Goal: Task Accomplishment & Management: Use online tool/utility

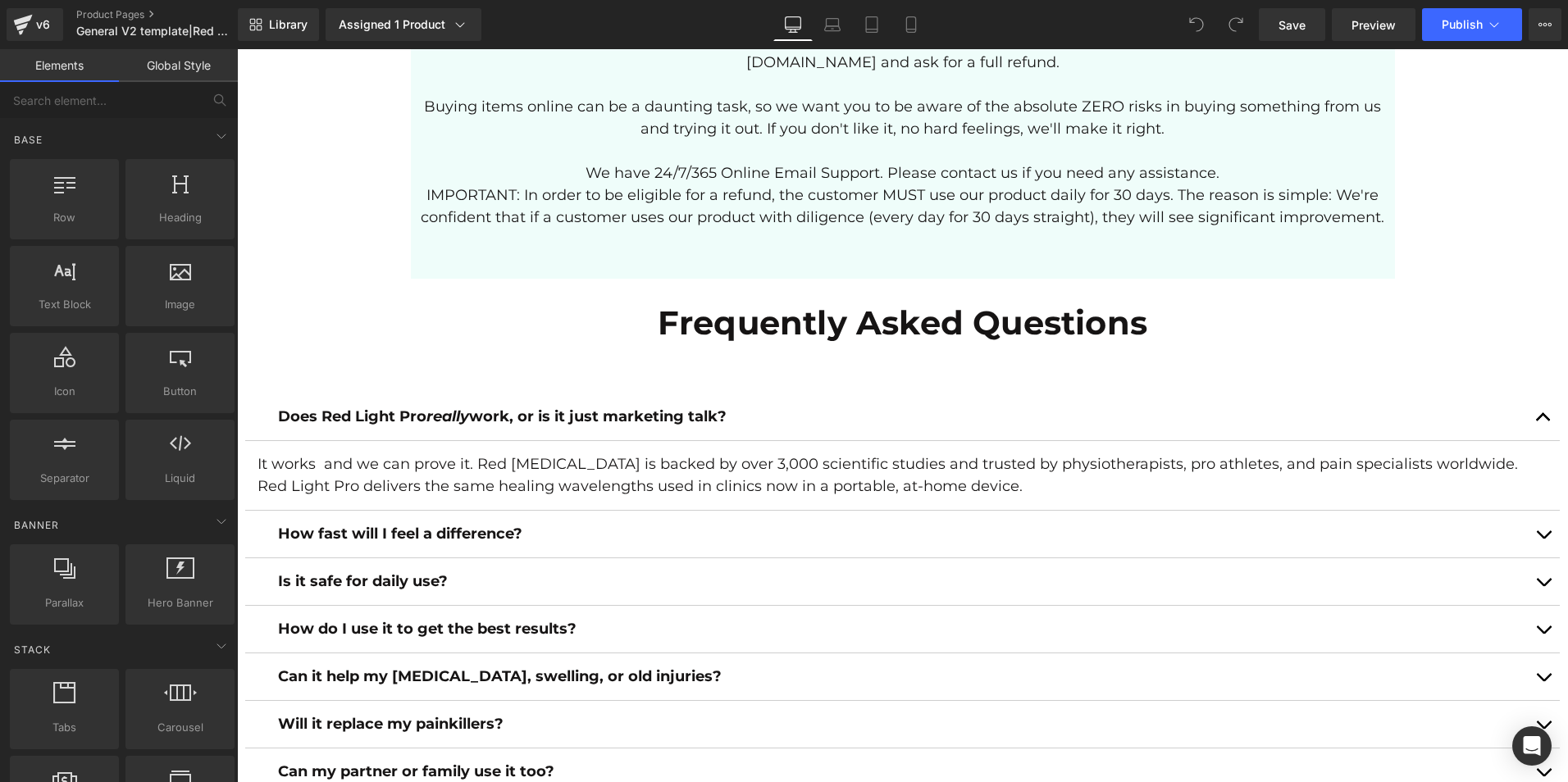
scroll to position [5543, 0]
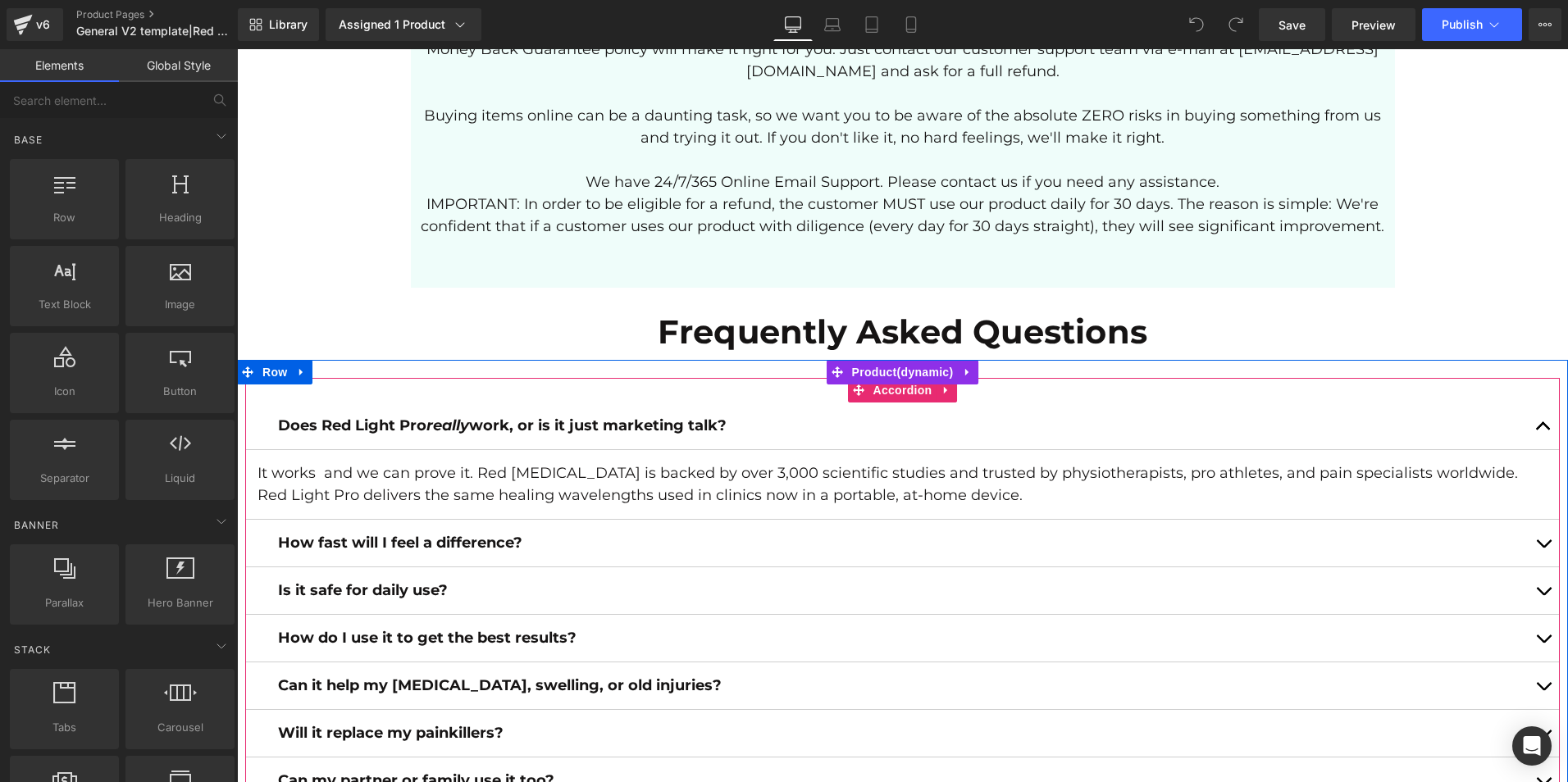
click at [1536, 408] on button "button" at bounding box center [1543, 426] width 33 height 47
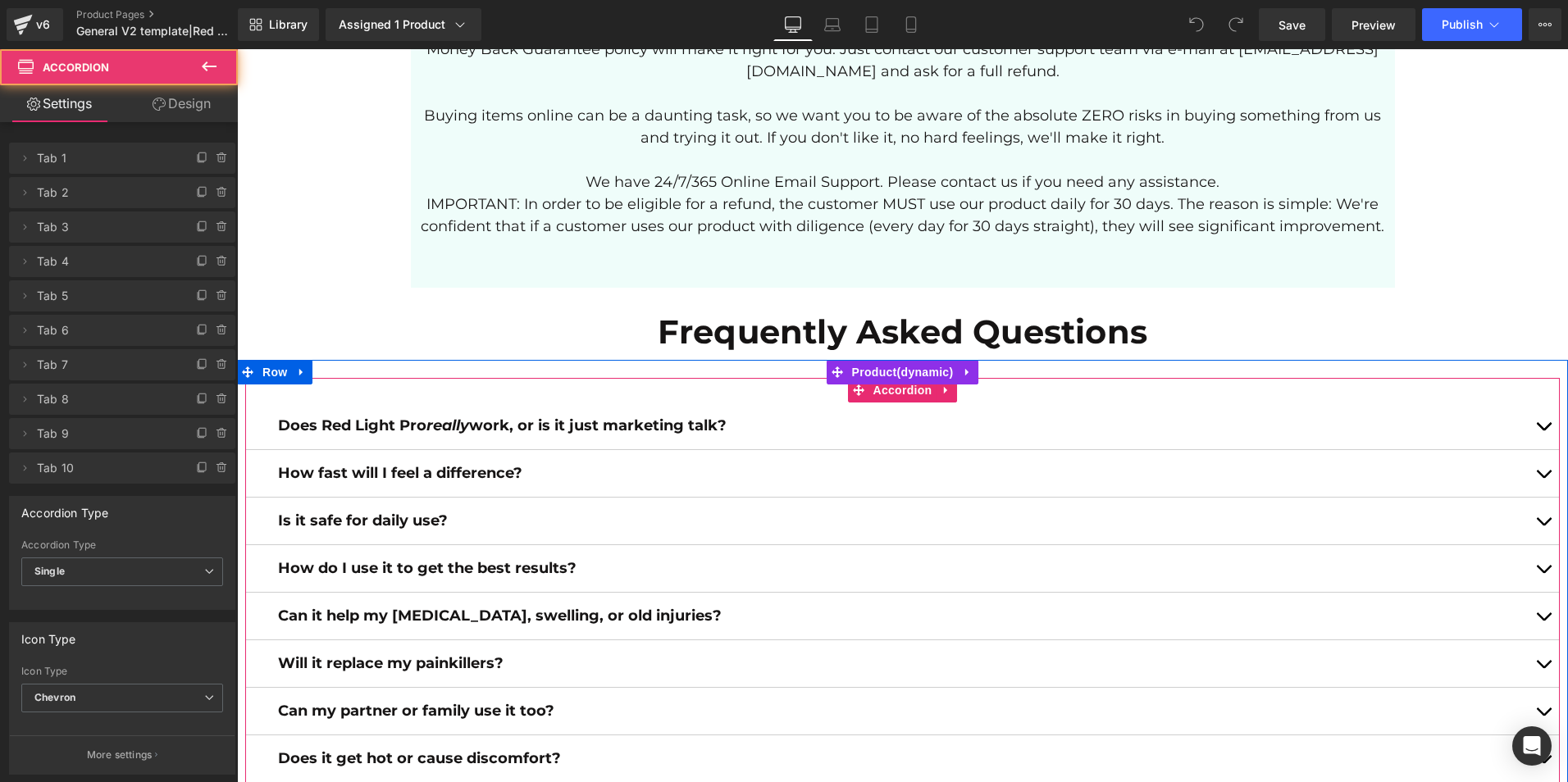
click at [1544, 430] on span "button" at bounding box center [1544, 430] width 0 height 0
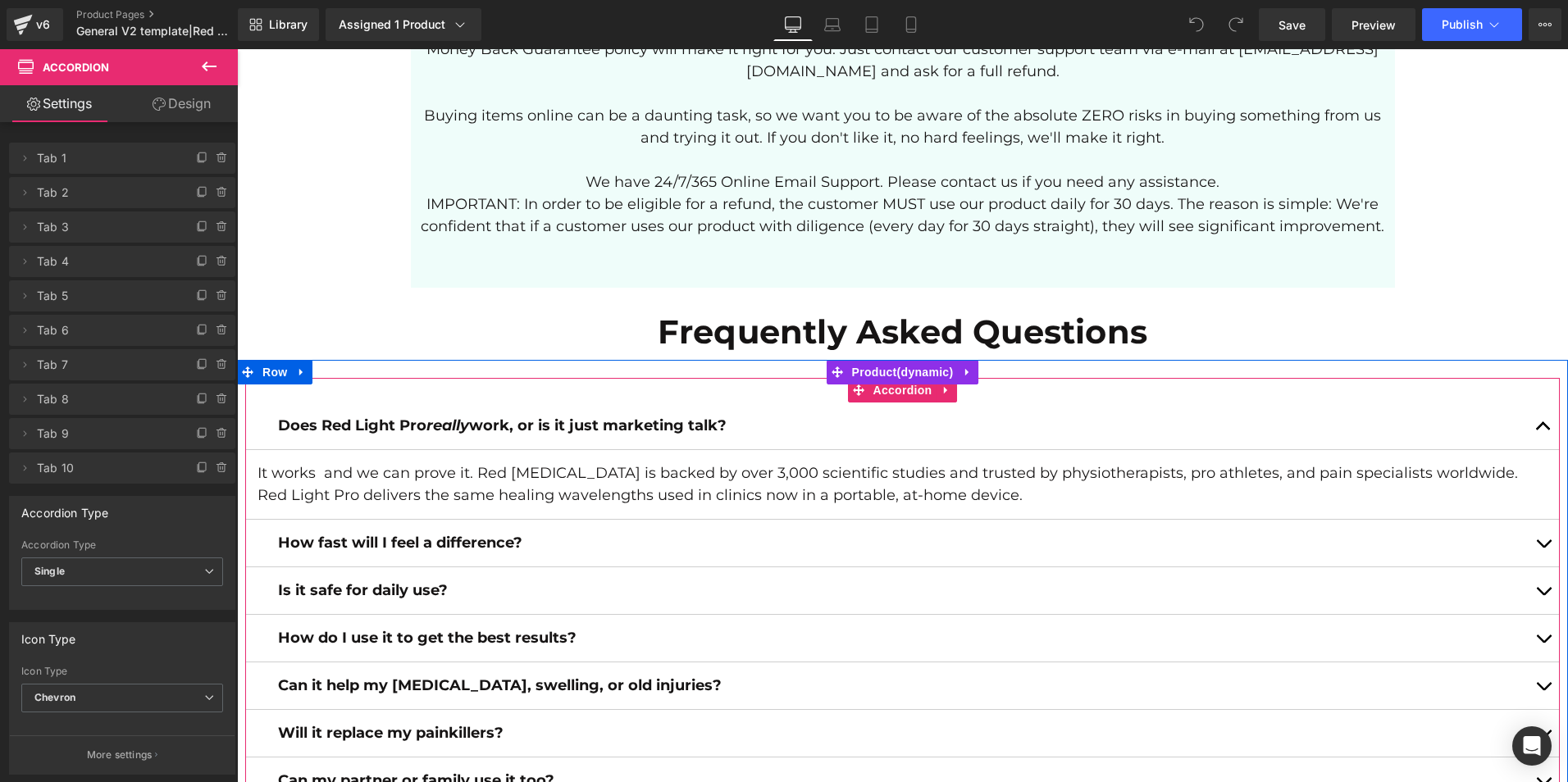
click at [1536, 408] on button "button" at bounding box center [1543, 426] width 33 height 47
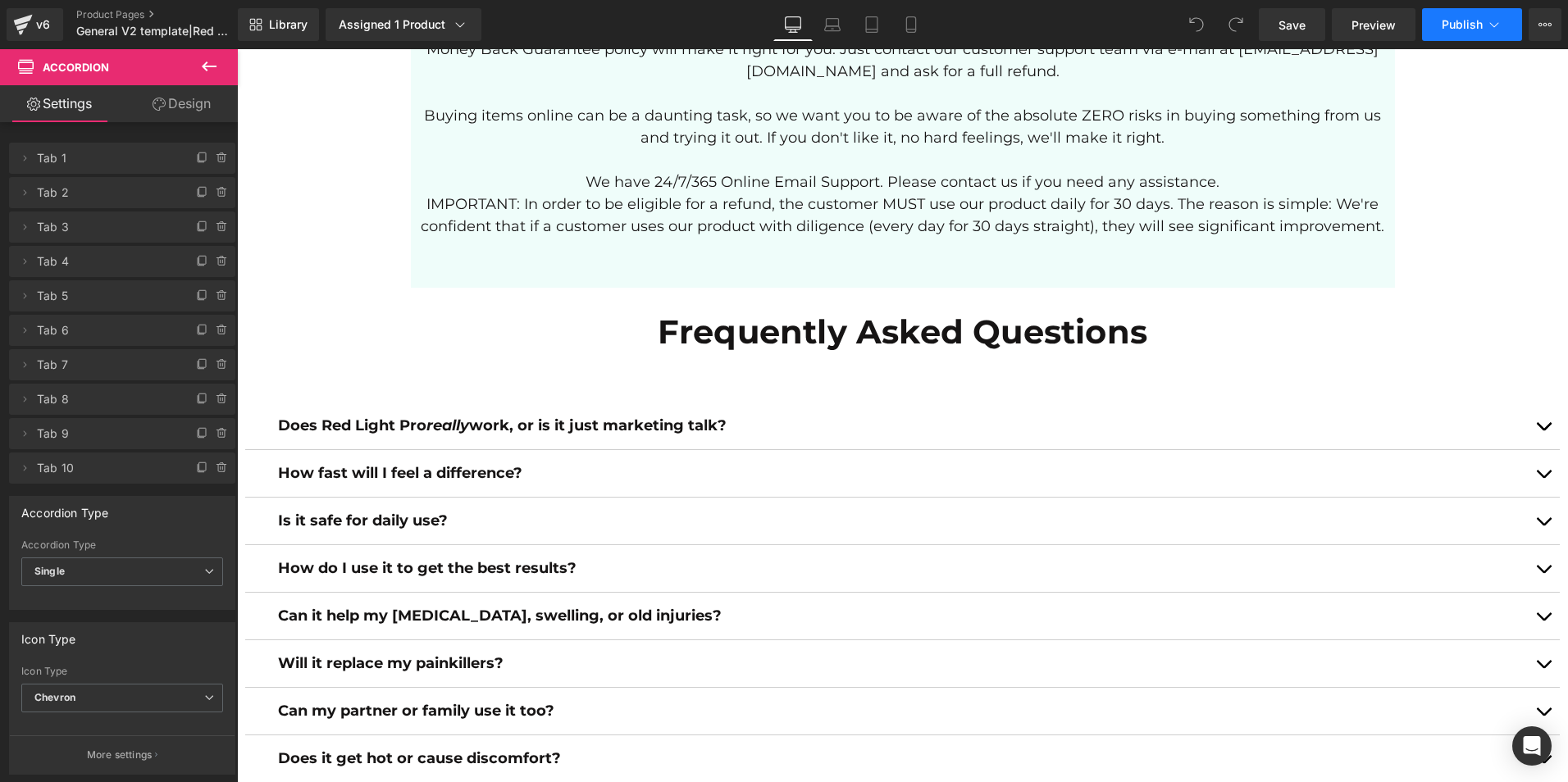
click at [1457, 29] on span "Publish" at bounding box center [1462, 25] width 41 height 13
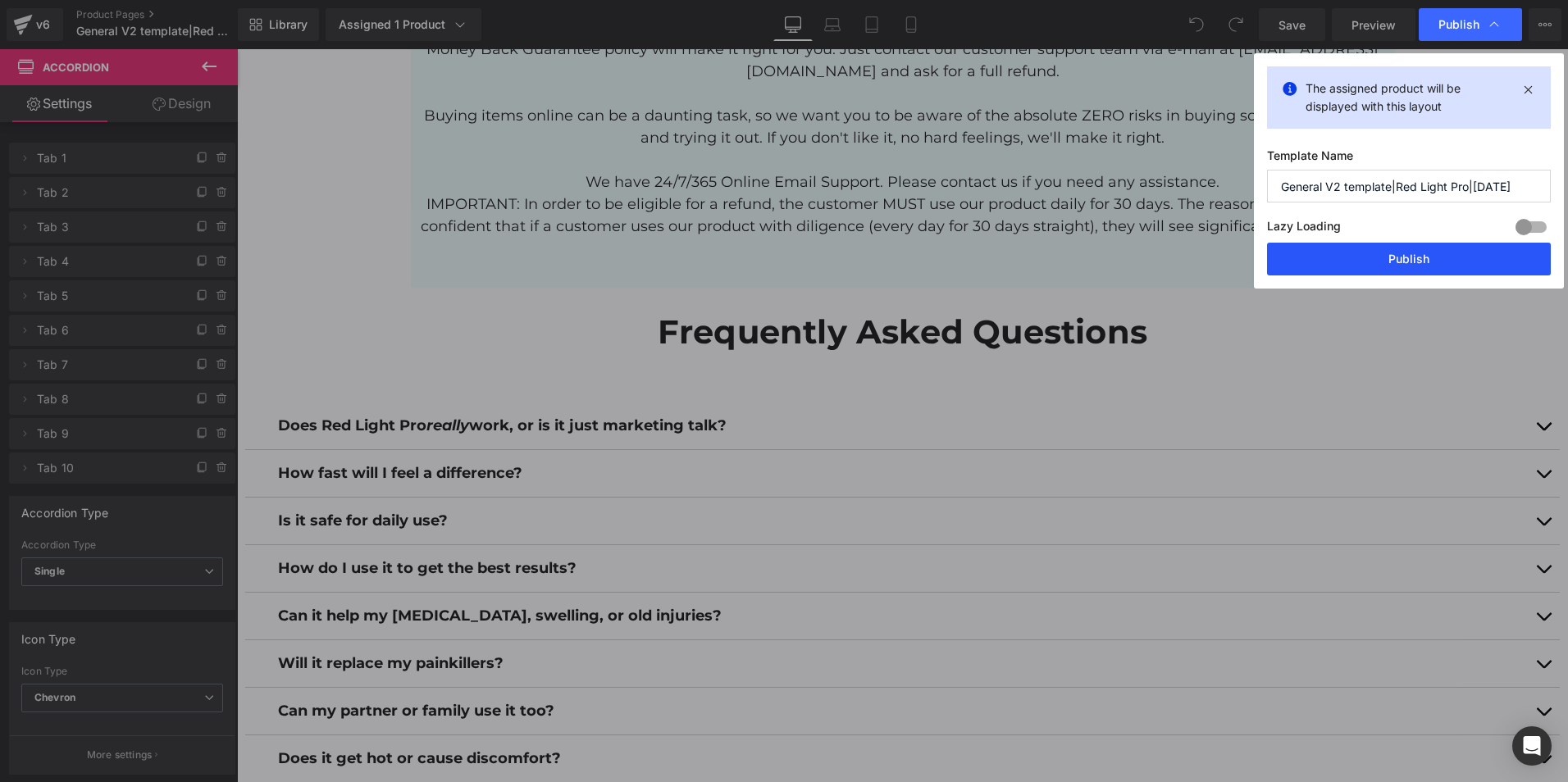
click at [1410, 257] on button "Publish" at bounding box center [1409, 259] width 284 height 33
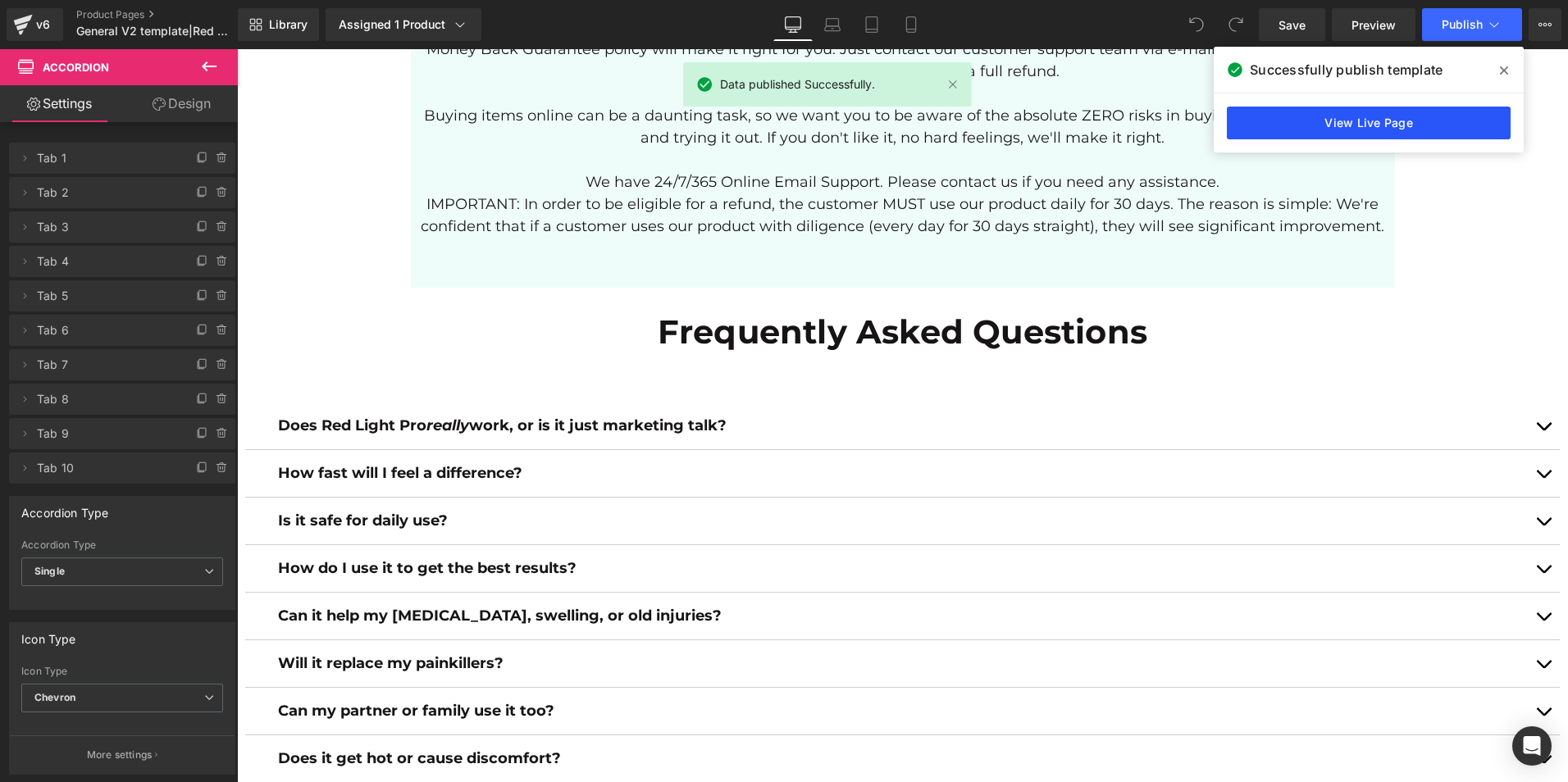
click at [1386, 126] on link "View Live Page" at bounding box center [1369, 122] width 284 height 33
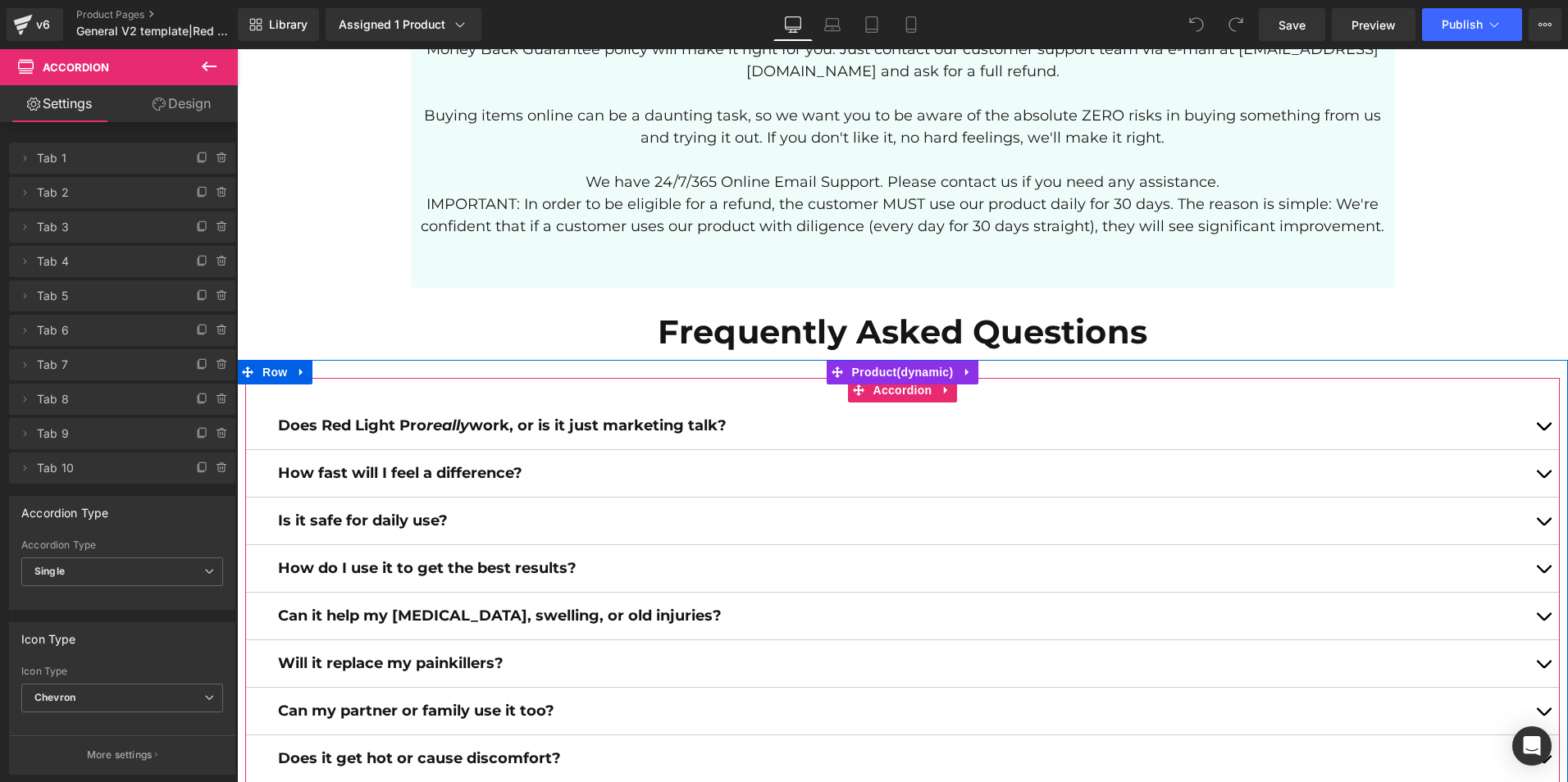
click at [440, 378] on div "Does Red Light Pro really work, or is it just marketing talk? Text Block It wor…" at bounding box center [903, 640] width 1315 height 525
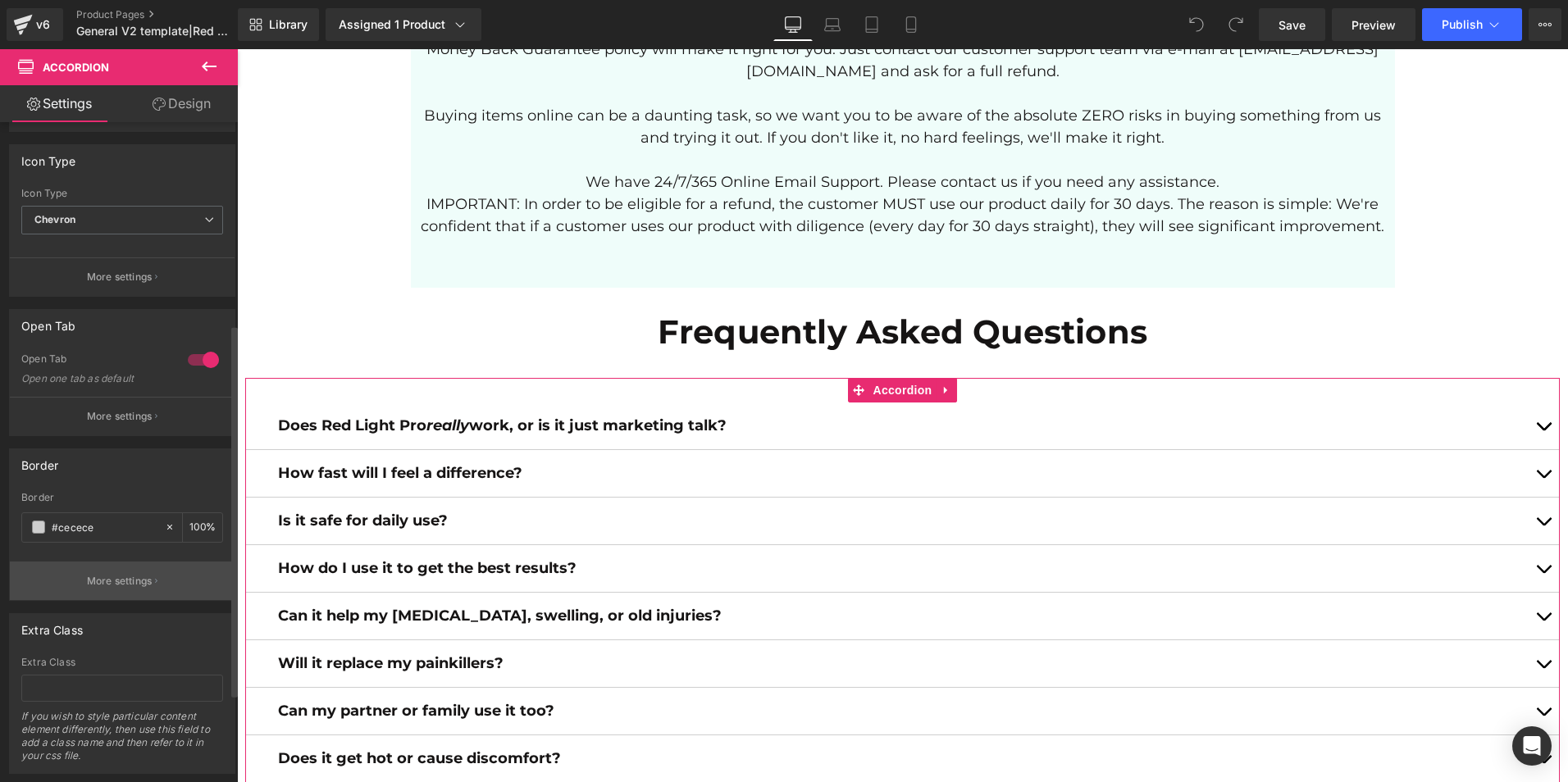
scroll to position [516, 0]
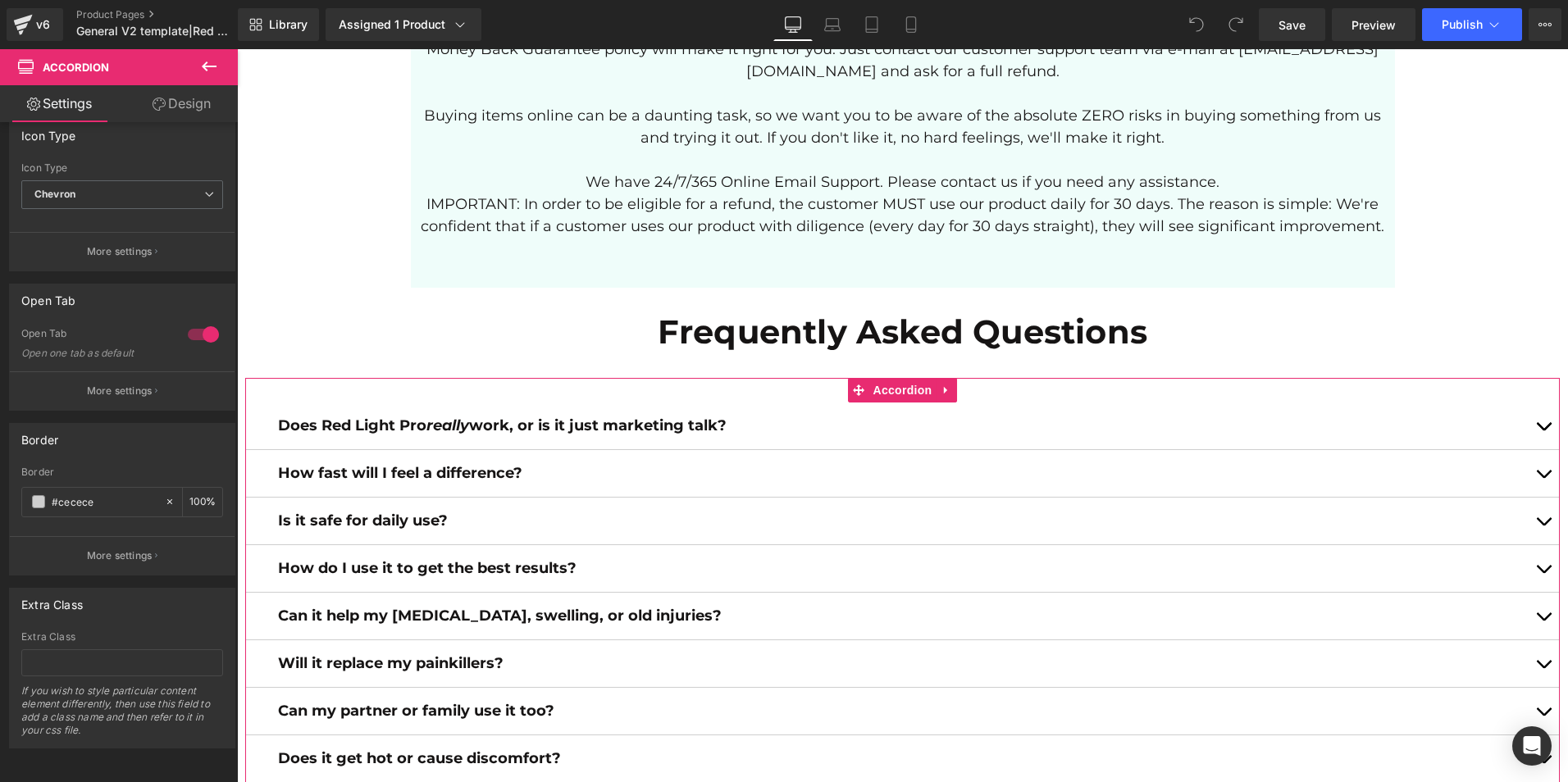
click at [172, 99] on link "Design" at bounding box center [182, 104] width 119 height 37
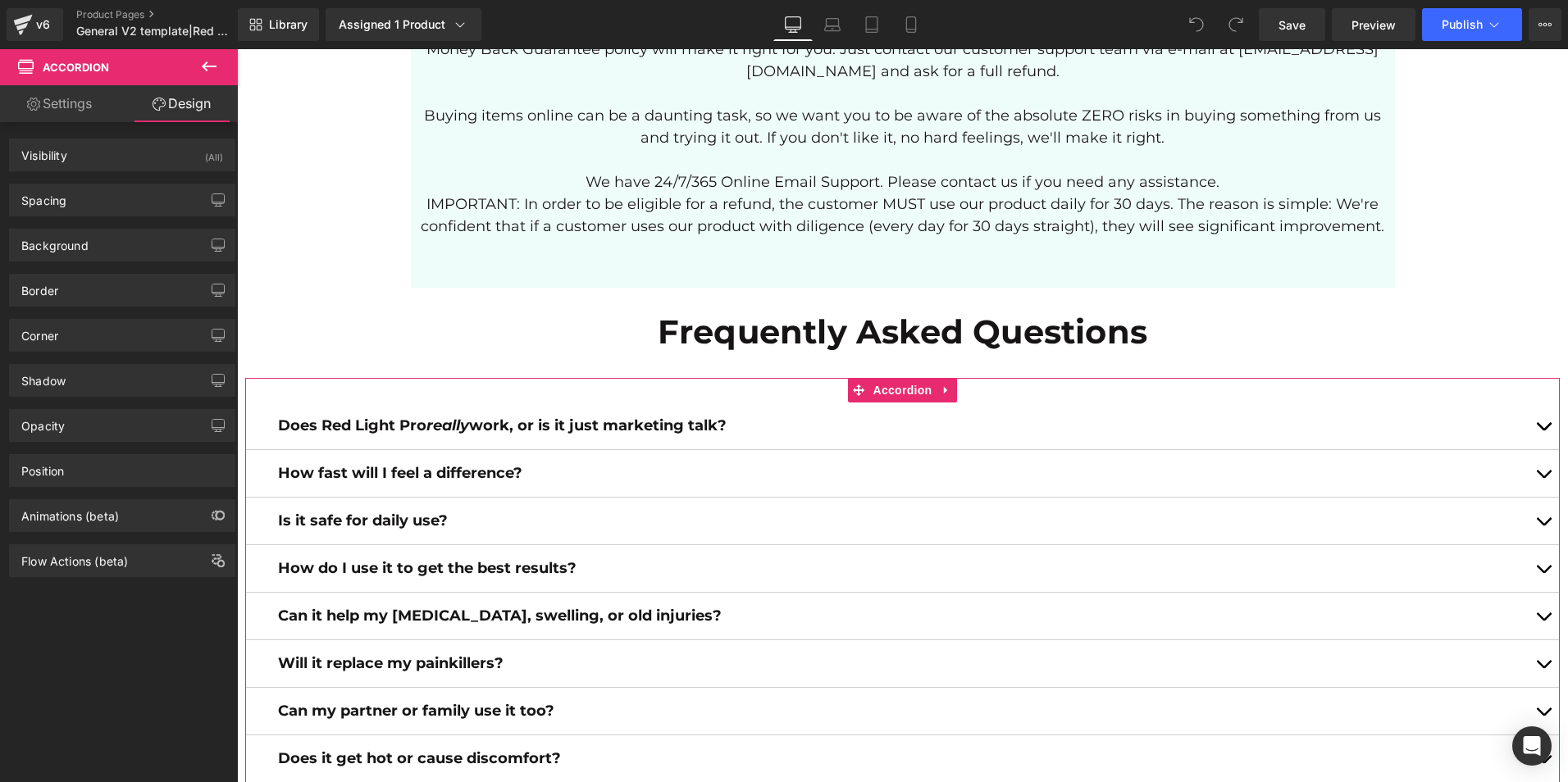
click at [81, 103] on link "Settings" at bounding box center [59, 104] width 119 height 37
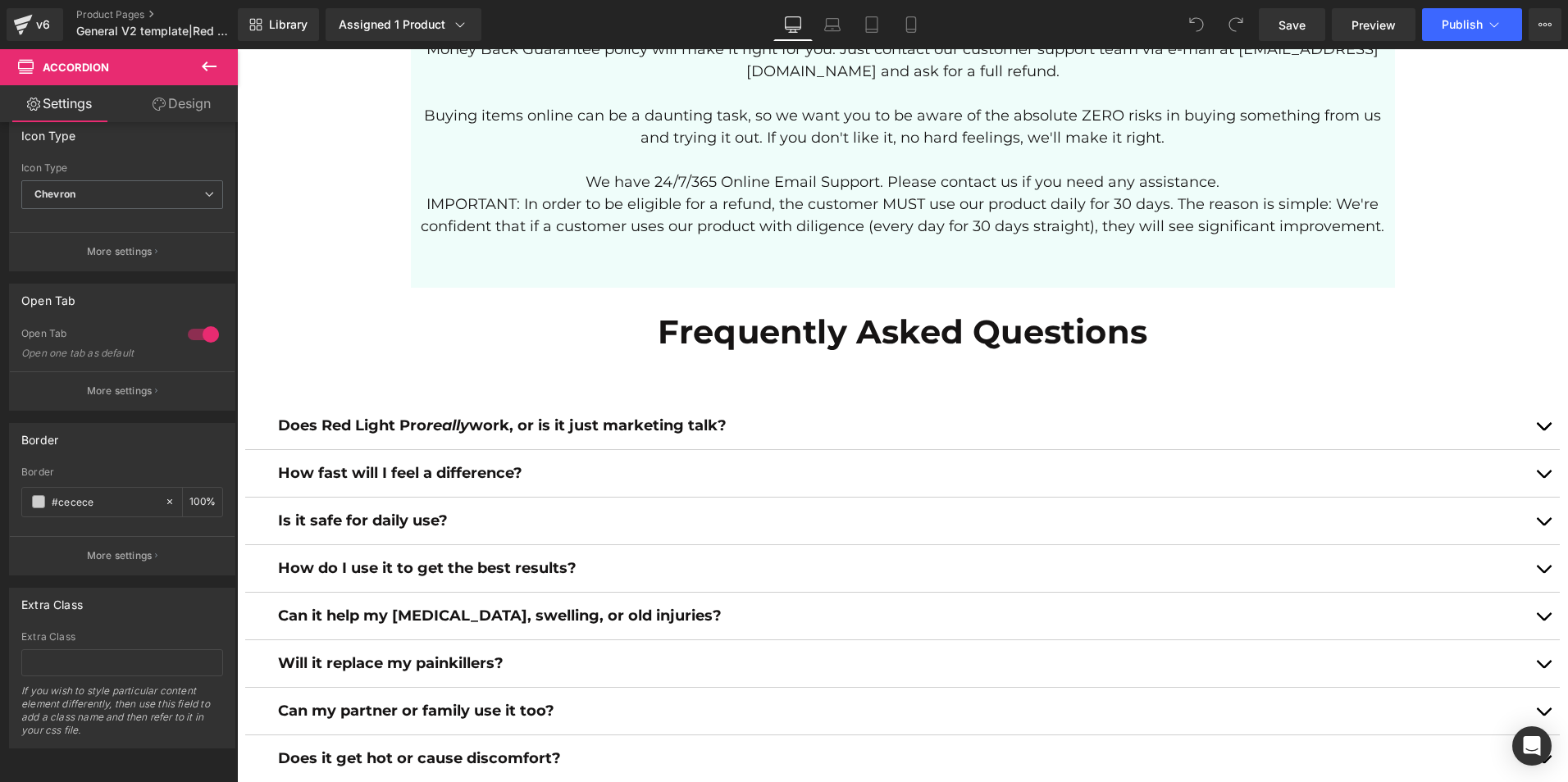
click at [204, 67] on icon at bounding box center [209, 66] width 15 height 10
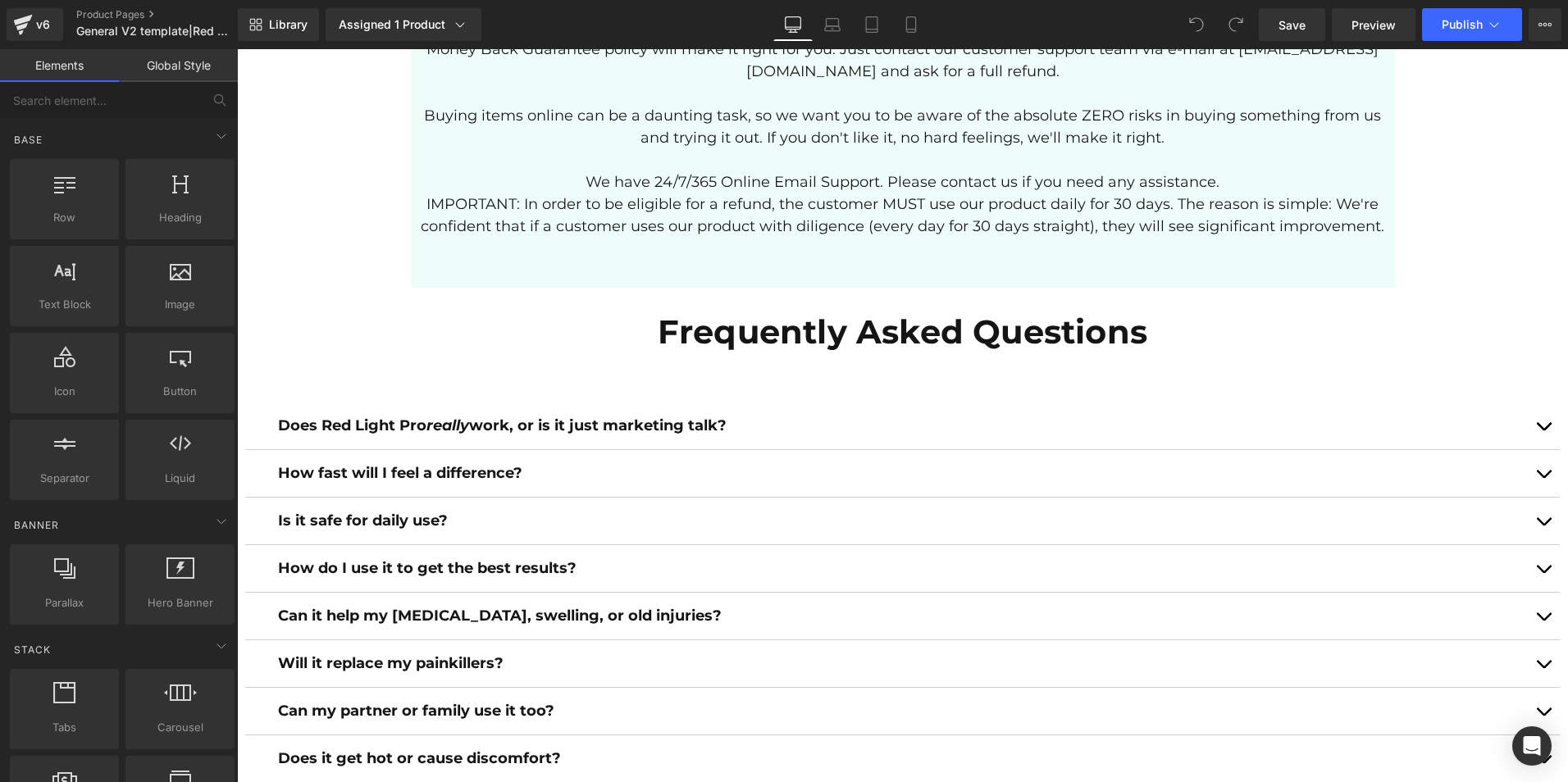
click at [185, 67] on link "Global Style" at bounding box center [178, 65] width 119 height 33
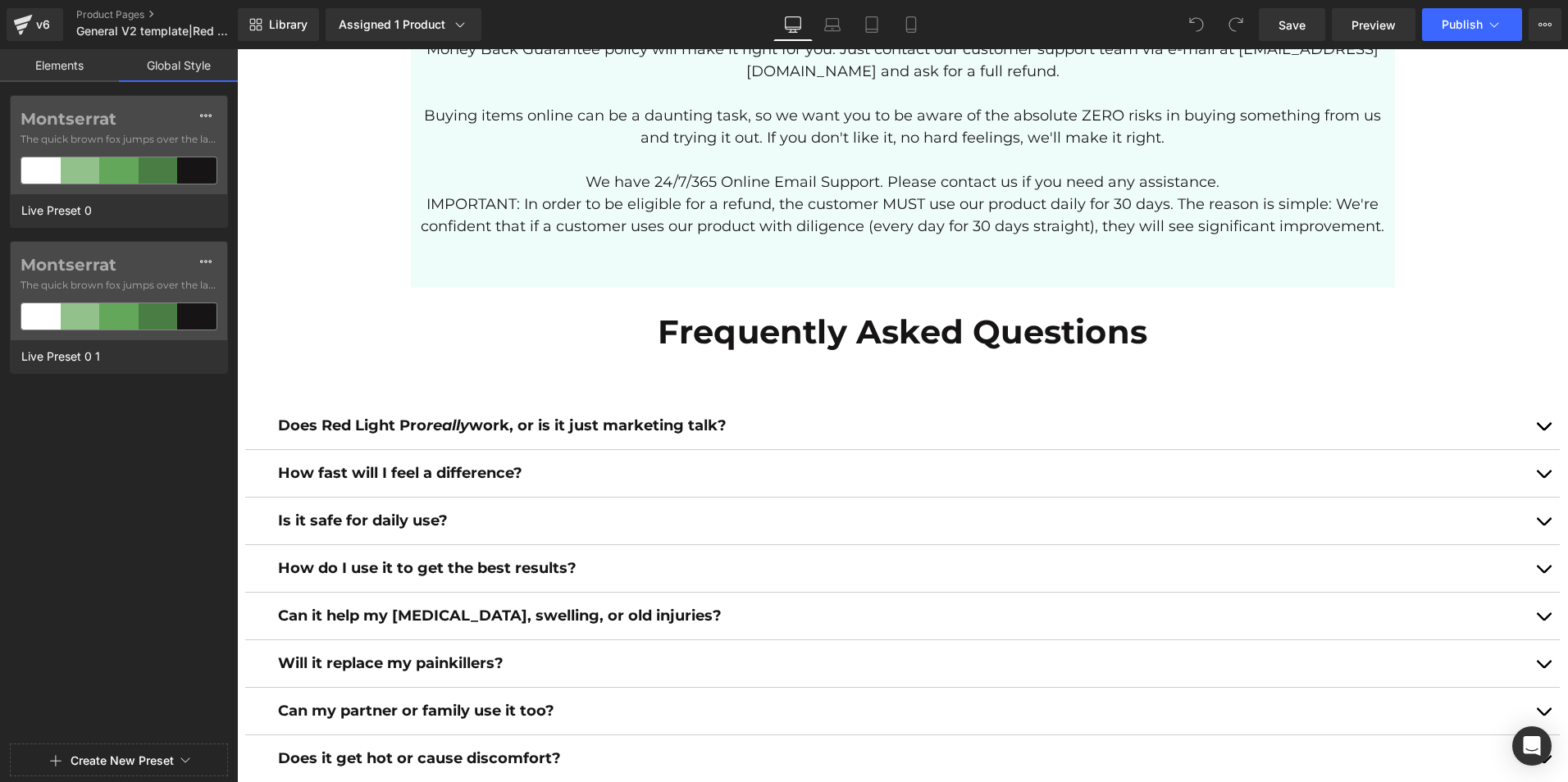
click at [59, 63] on link "Elements" at bounding box center [59, 65] width 119 height 33
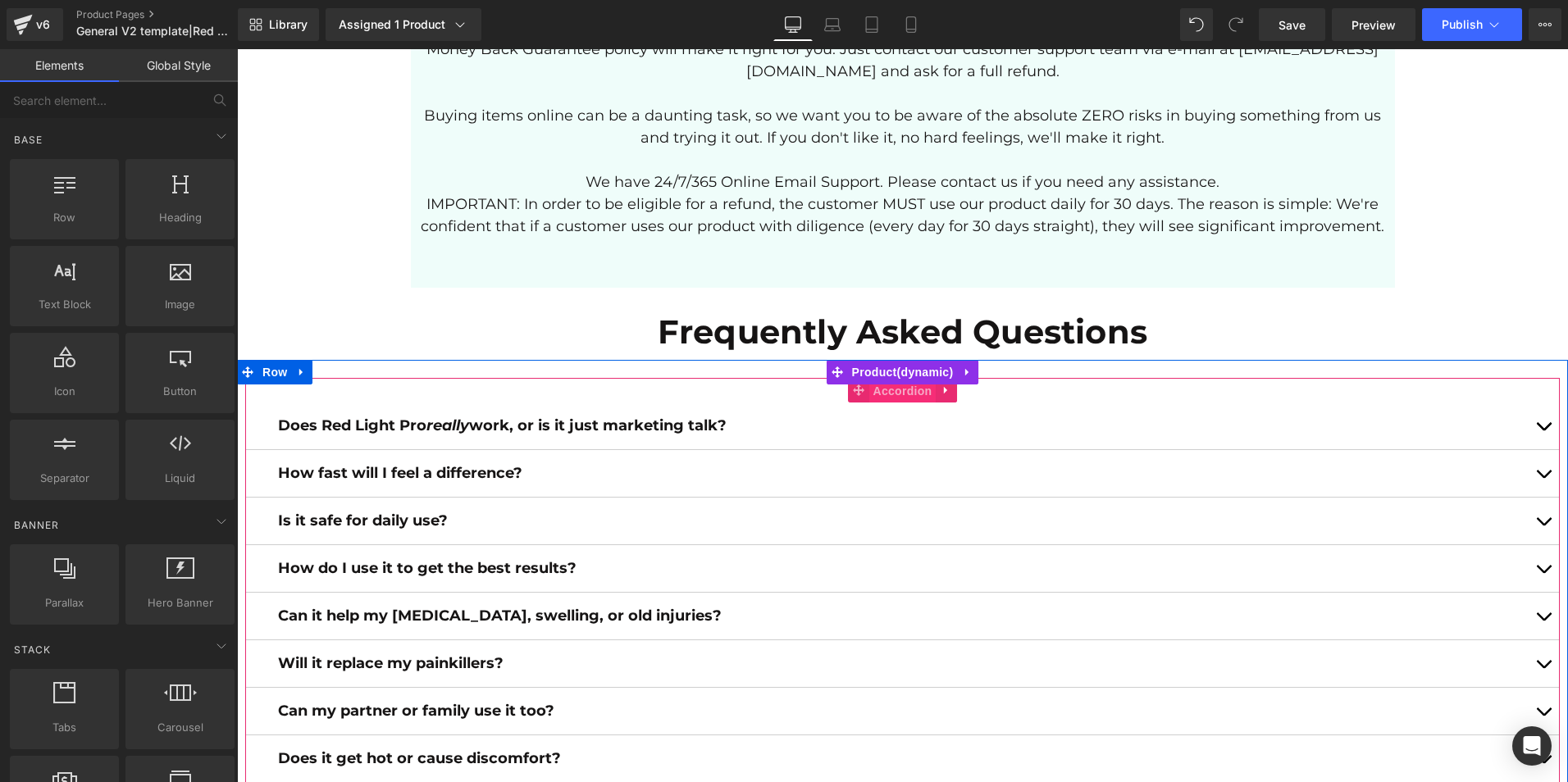
click at [876, 378] on span "Accordion" at bounding box center [903, 390] width 67 height 24
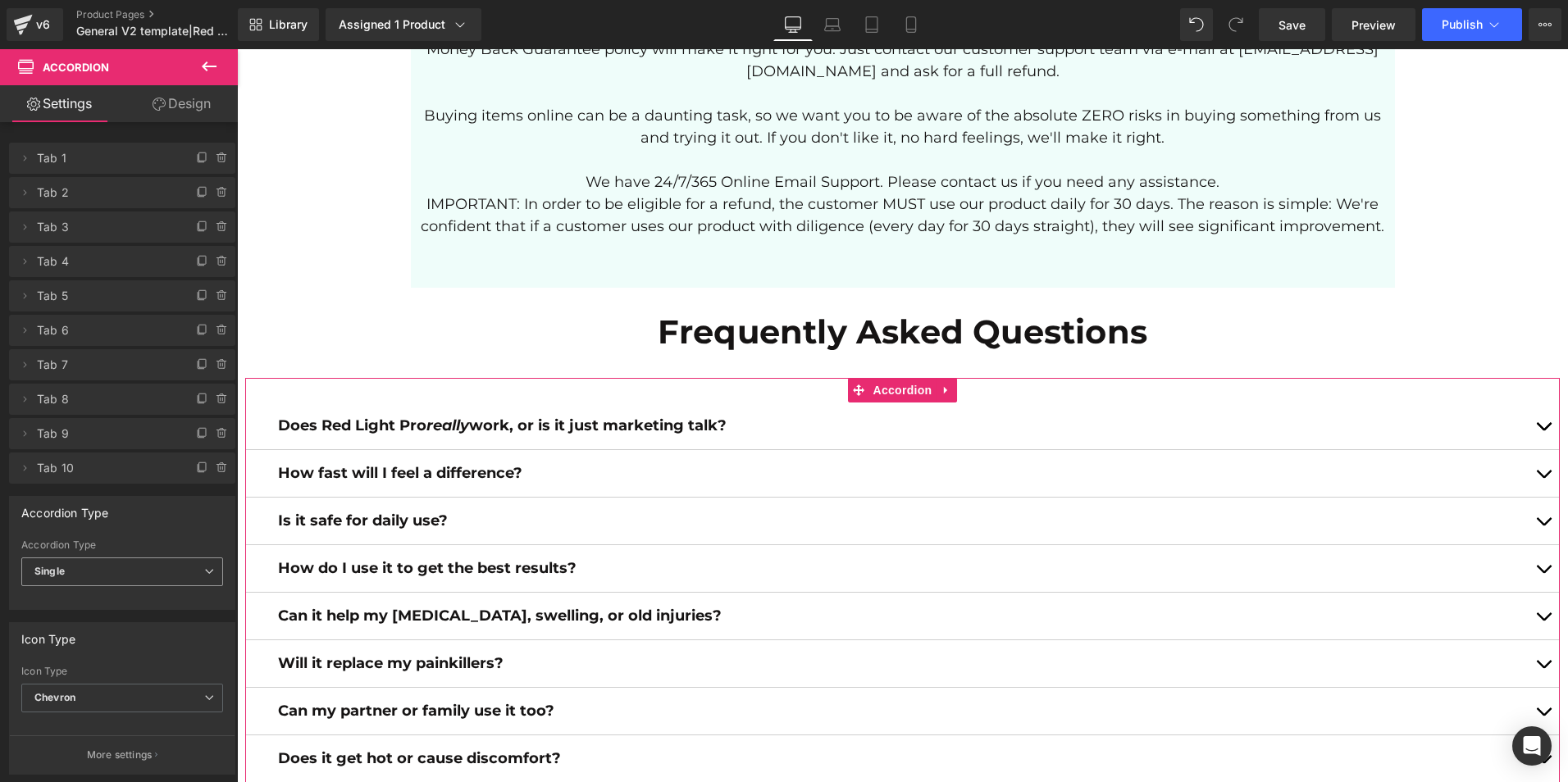
click at [116, 566] on span "Single" at bounding box center [121, 572] width 202 height 28
click at [84, 597] on li "Multiple" at bounding box center [118, 600] width 195 height 24
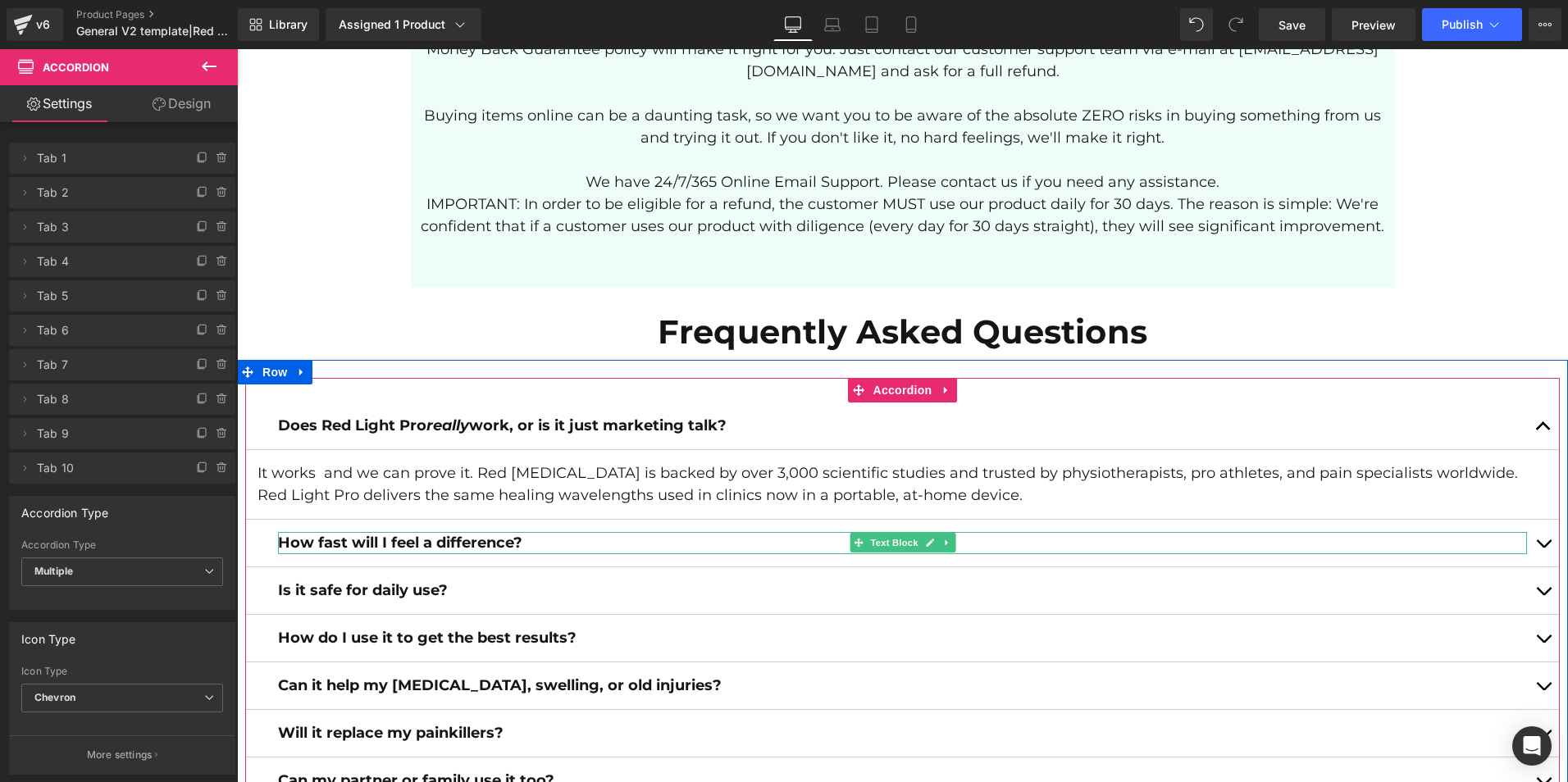
click at [622, 532] on p "How fast will I feel a difference?" at bounding box center [902, 543] width 1249 height 22
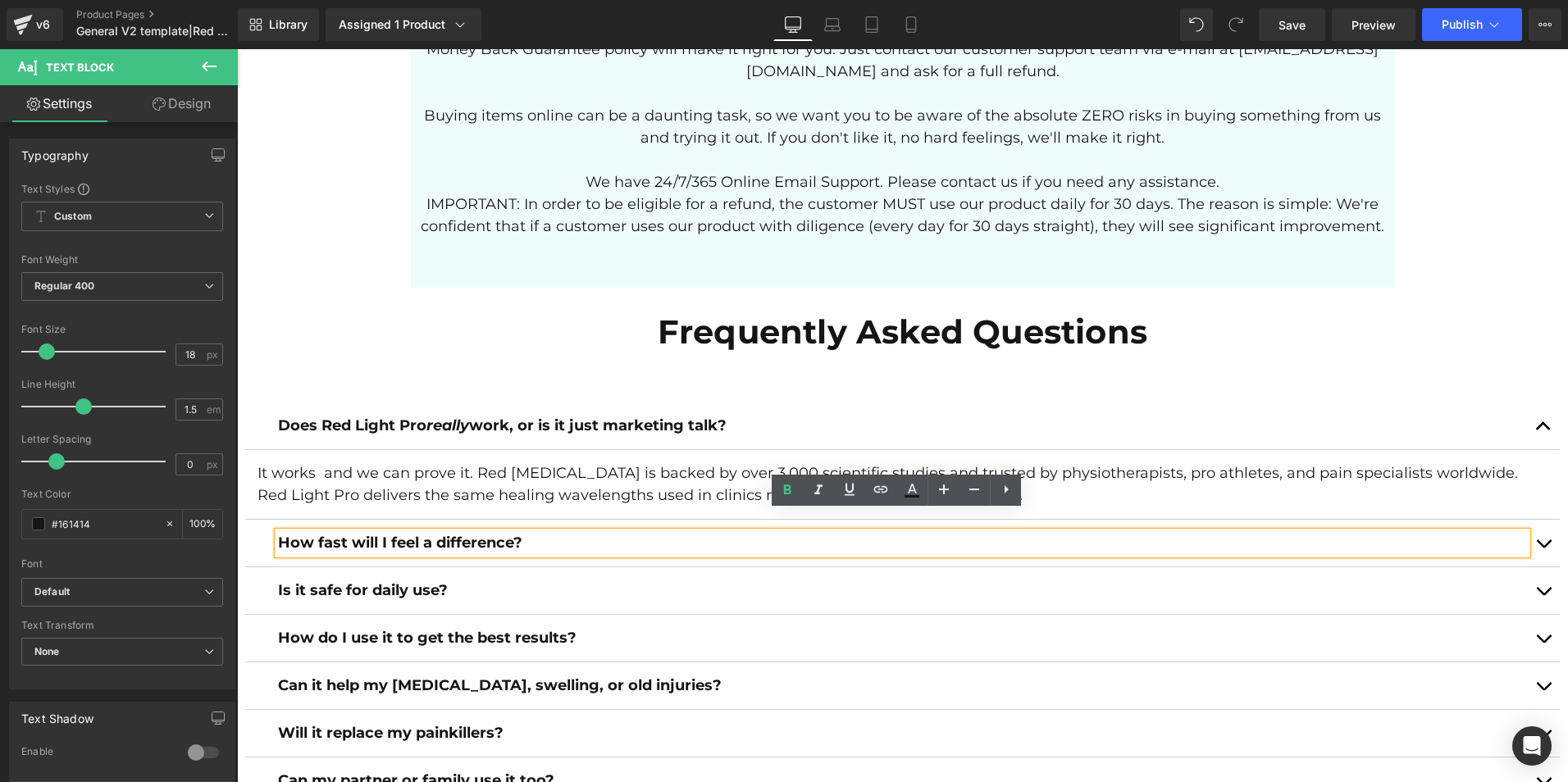
click at [1544, 548] on span "button" at bounding box center [1544, 548] width 0 height 0
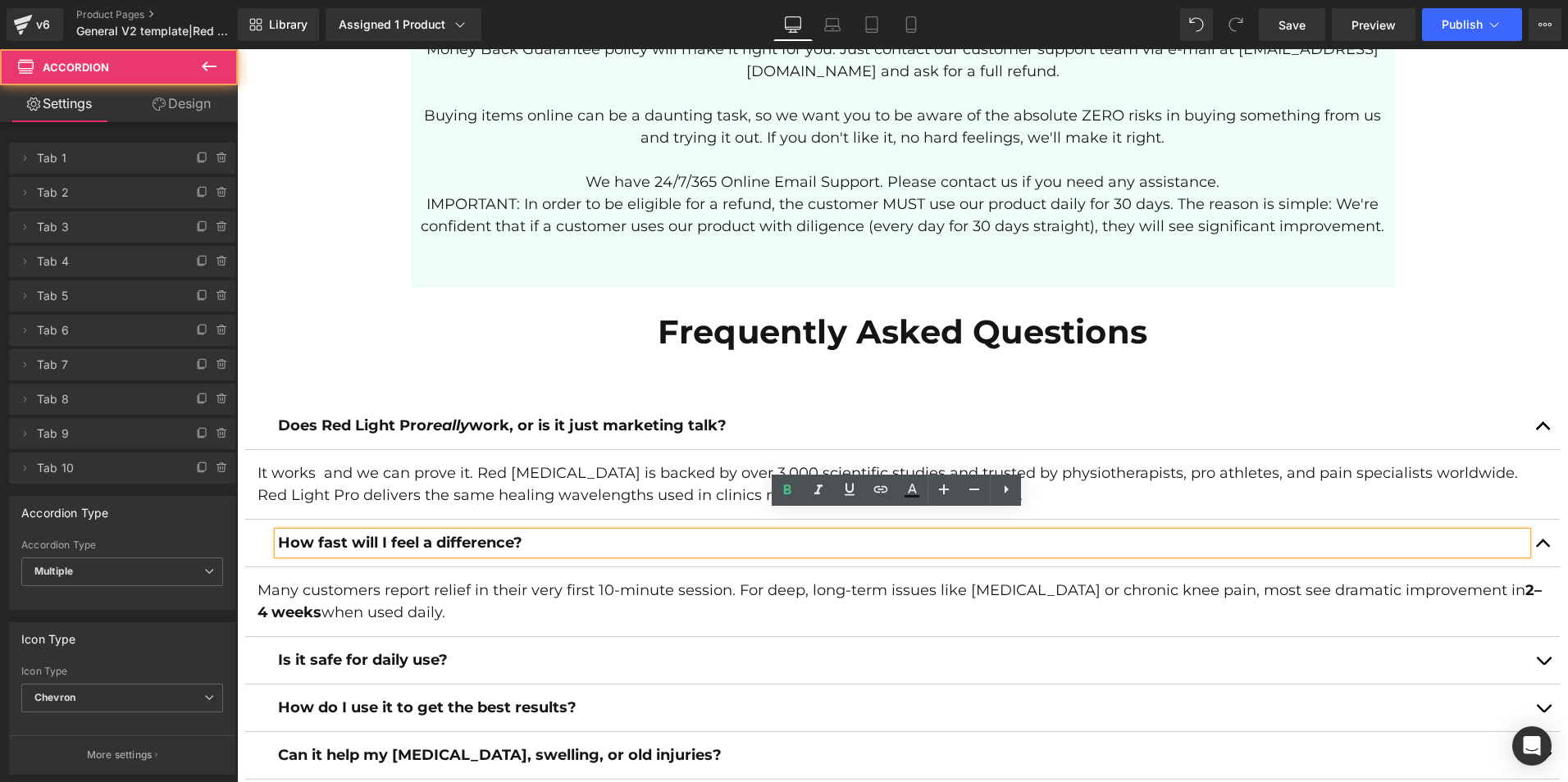
click at [1540, 527] on button "button" at bounding box center [1543, 543] width 33 height 47
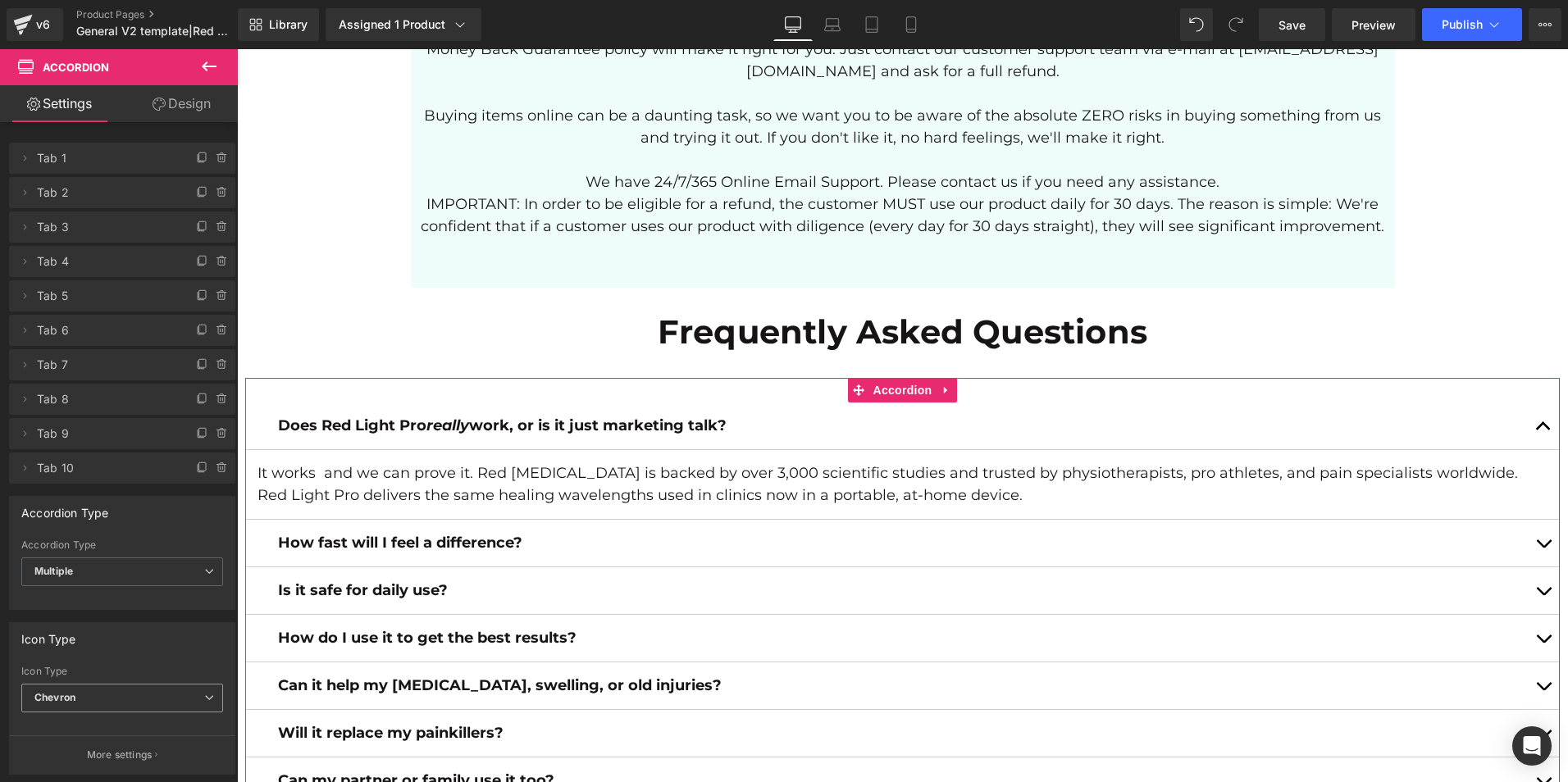
click at [75, 686] on span "Chevron" at bounding box center [121, 698] width 202 height 28
click at [75, 686] on span "Chevron" at bounding box center [118, 698] width 195 height 28
click at [87, 754] on p "More settings" at bounding box center [120, 755] width 65 height 15
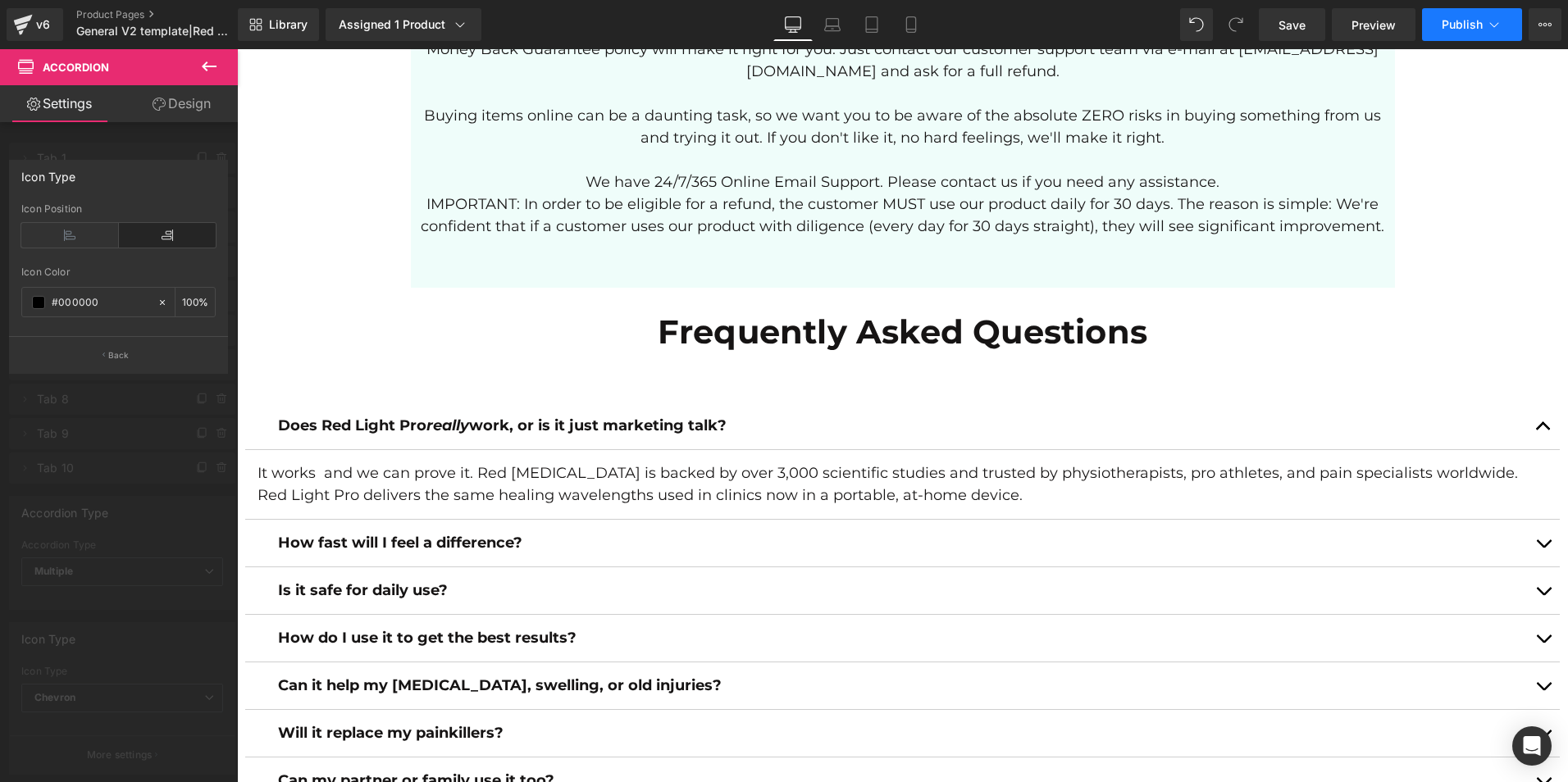
click at [1450, 16] on button "Publish" at bounding box center [1472, 24] width 100 height 33
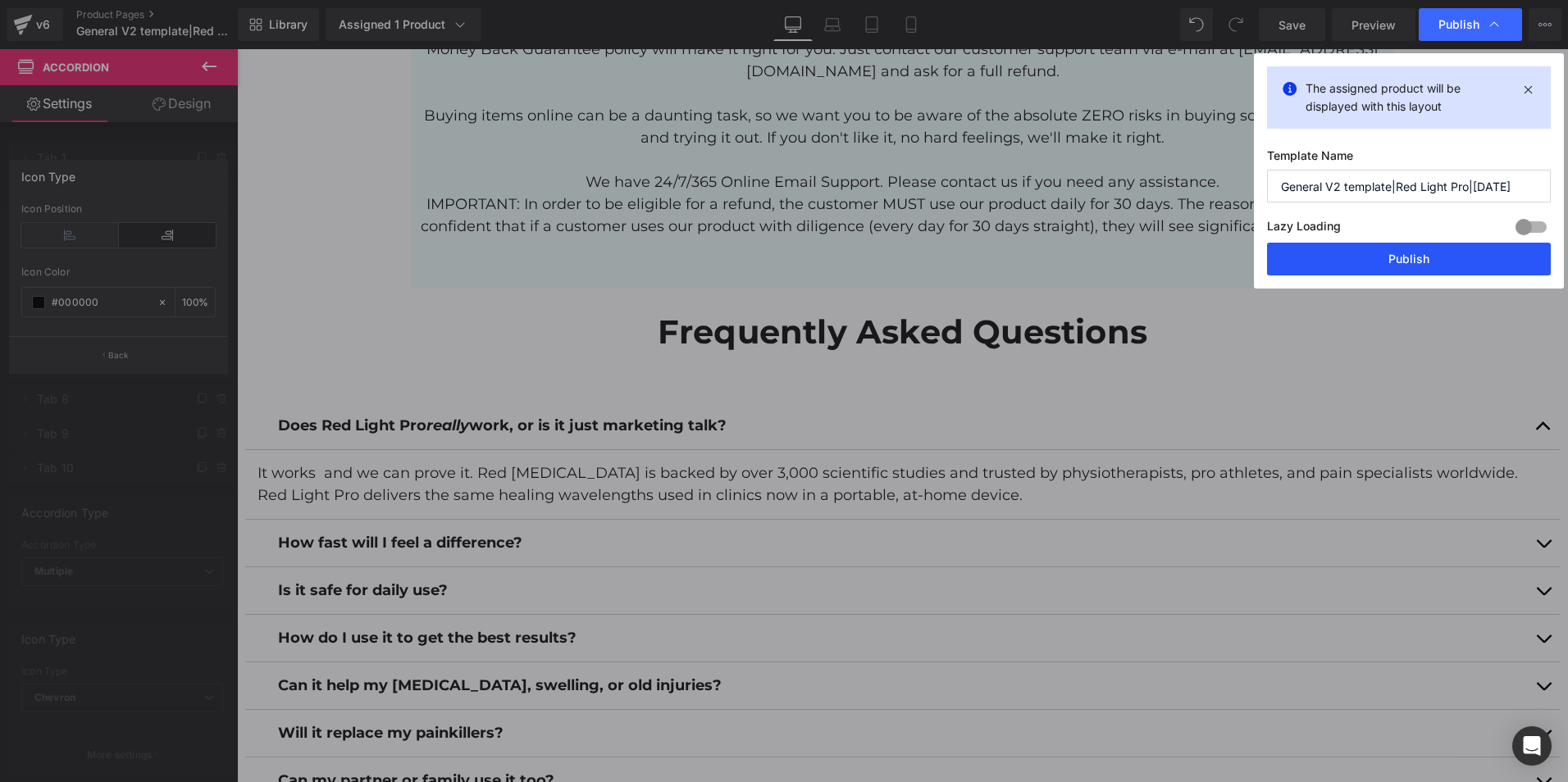
click at [1392, 259] on button "Publish" at bounding box center [1409, 259] width 284 height 33
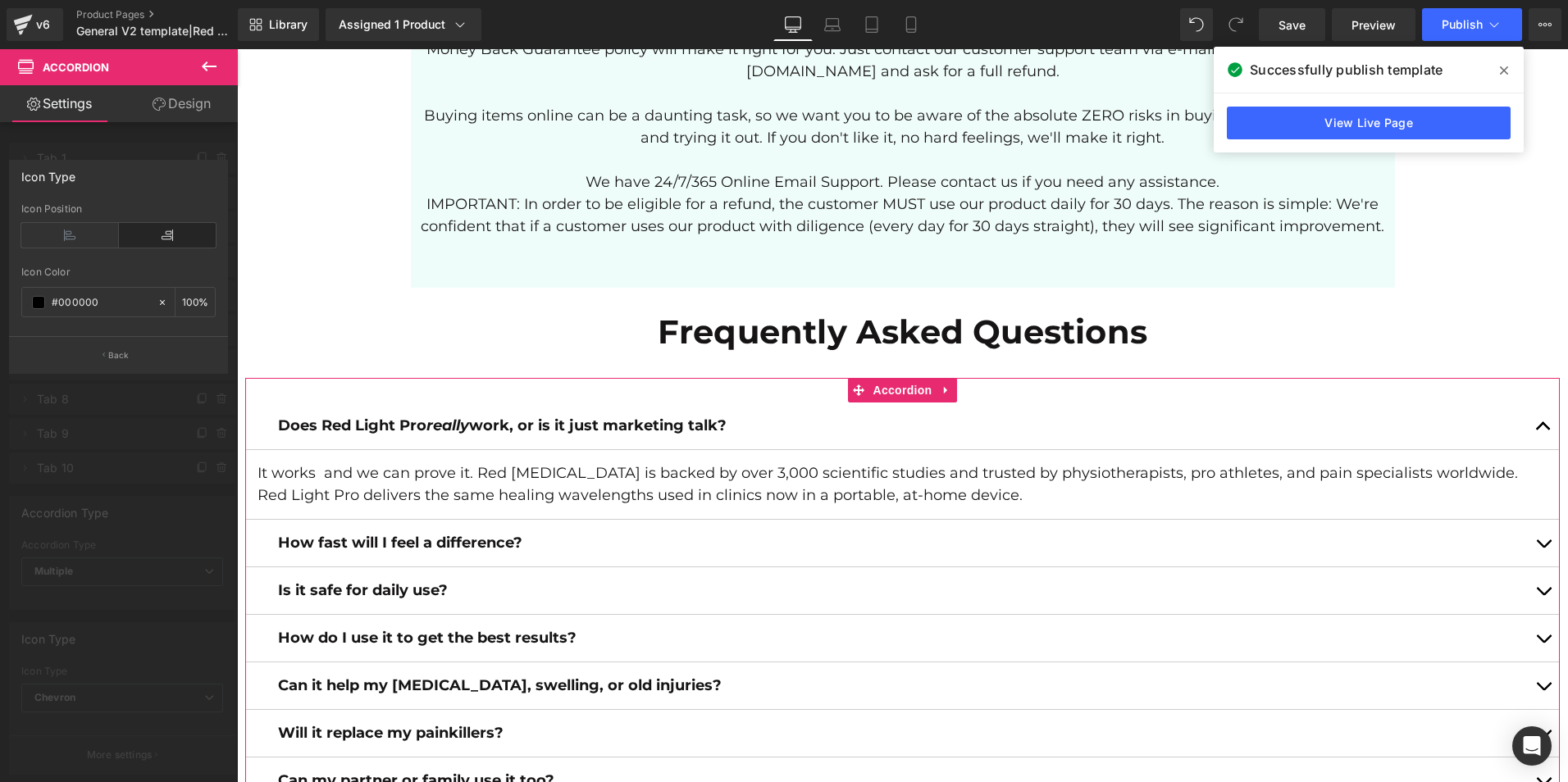
click at [92, 451] on div at bounding box center [119, 419] width 238 height 741
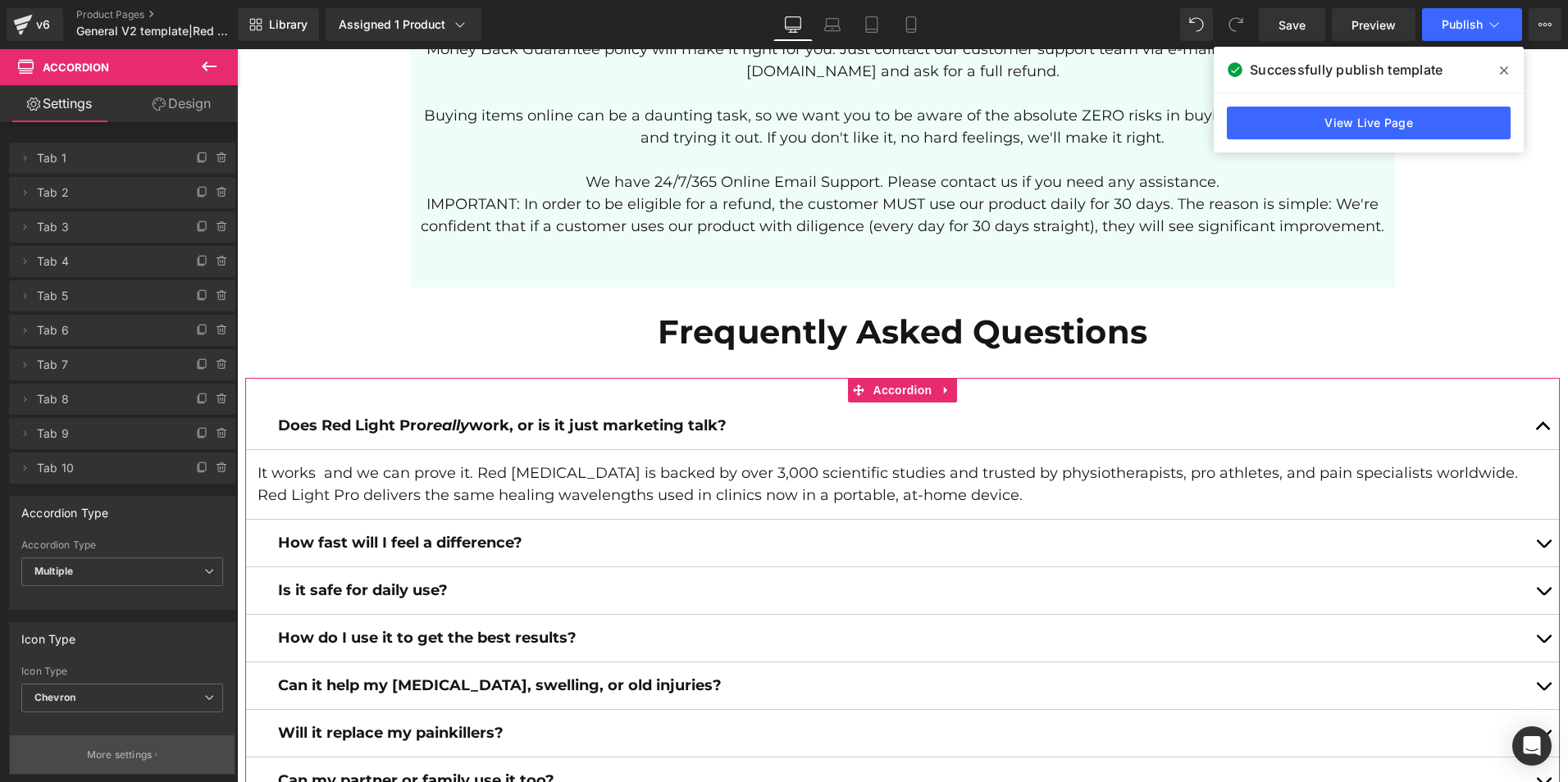
click at [94, 753] on p "More settings" at bounding box center [120, 755] width 65 height 15
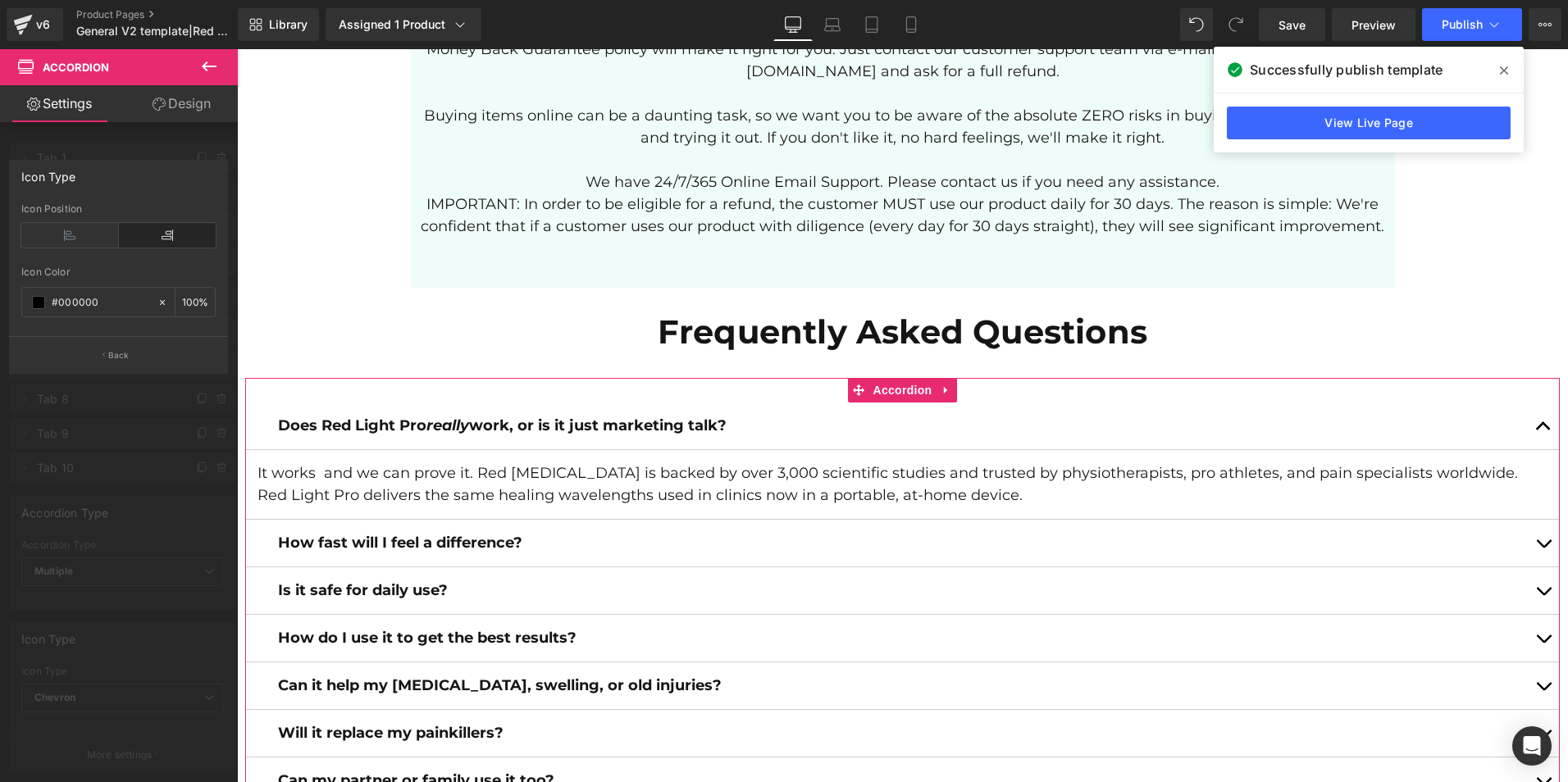
click at [101, 539] on div at bounding box center [119, 419] width 238 height 741
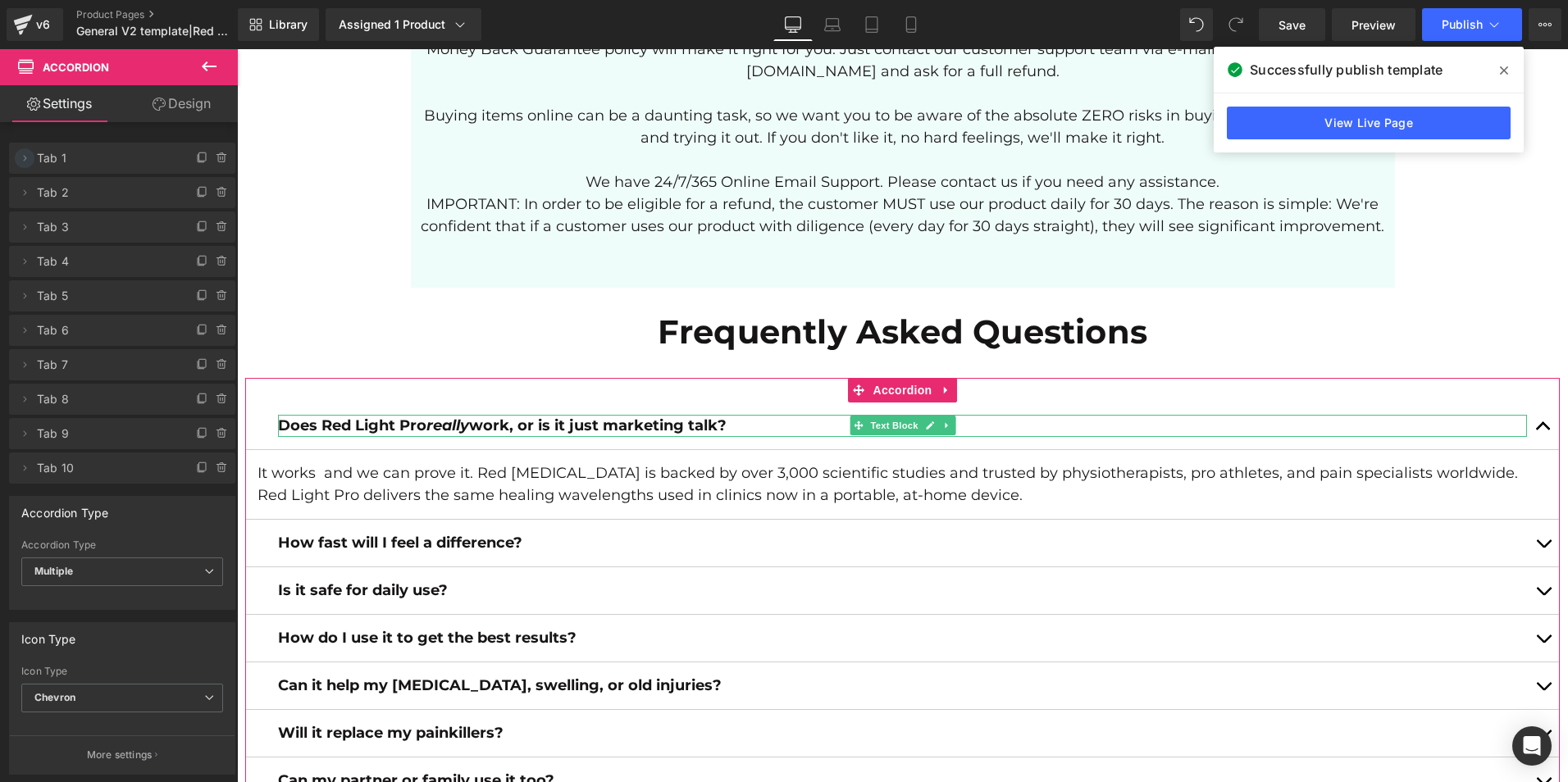
click at [20, 153] on icon at bounding box center [25, 158] width 13 height 13
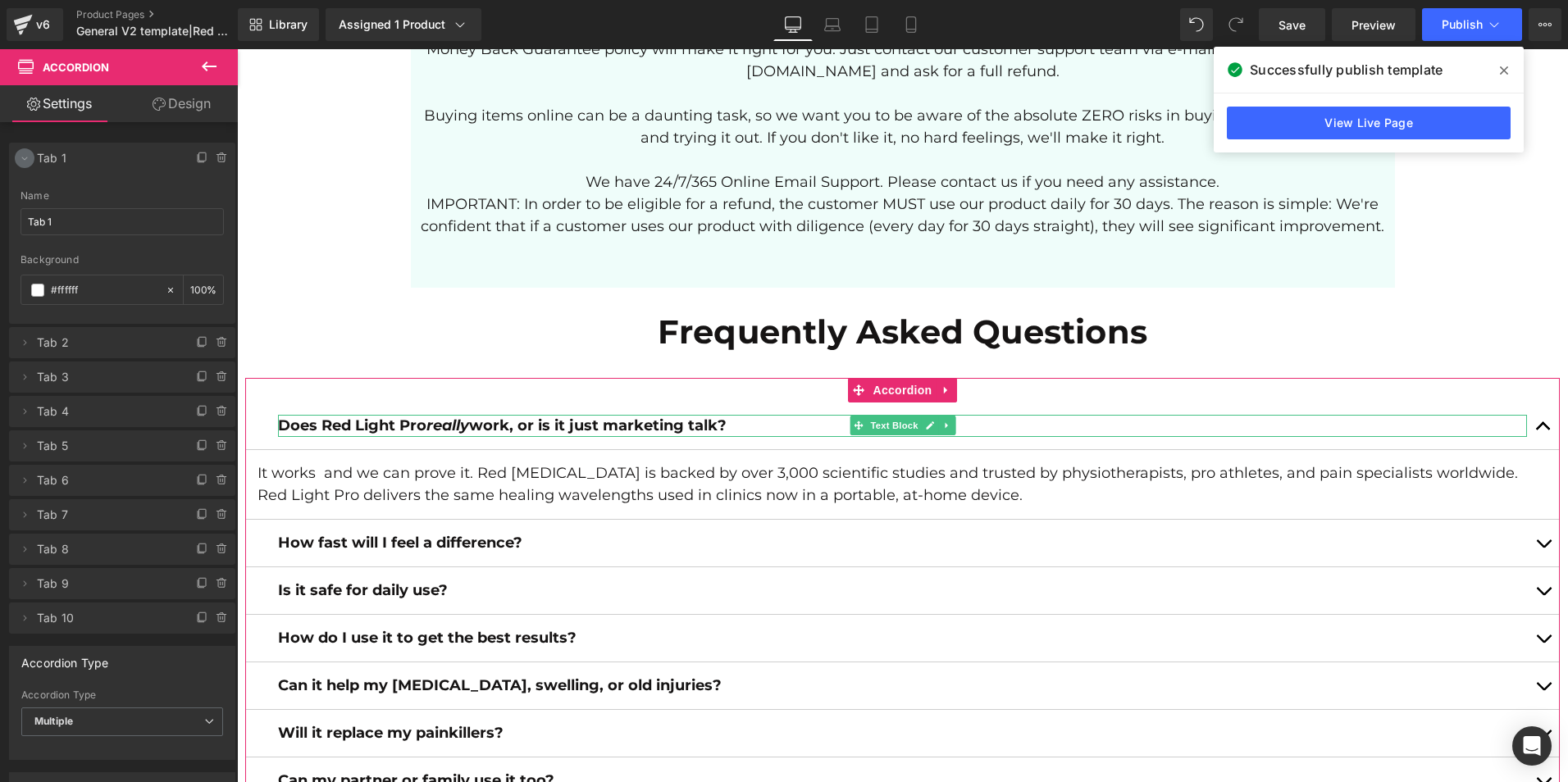
click at [20, 153] on icon at bounding box center [25, 158] width 13 height 13
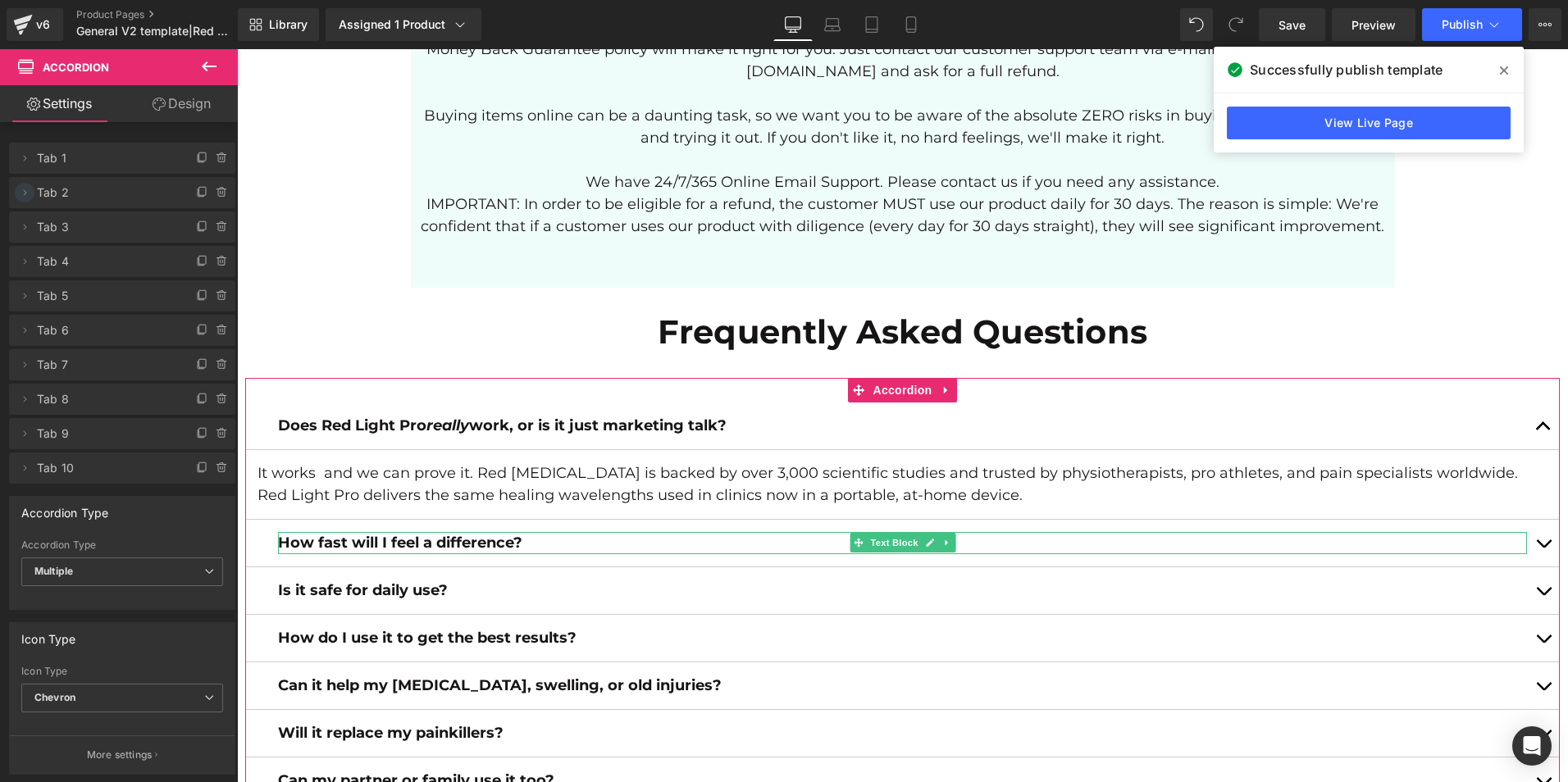
click at [20, 188] on icon at bounding box center [25, 193] width 13 height 13
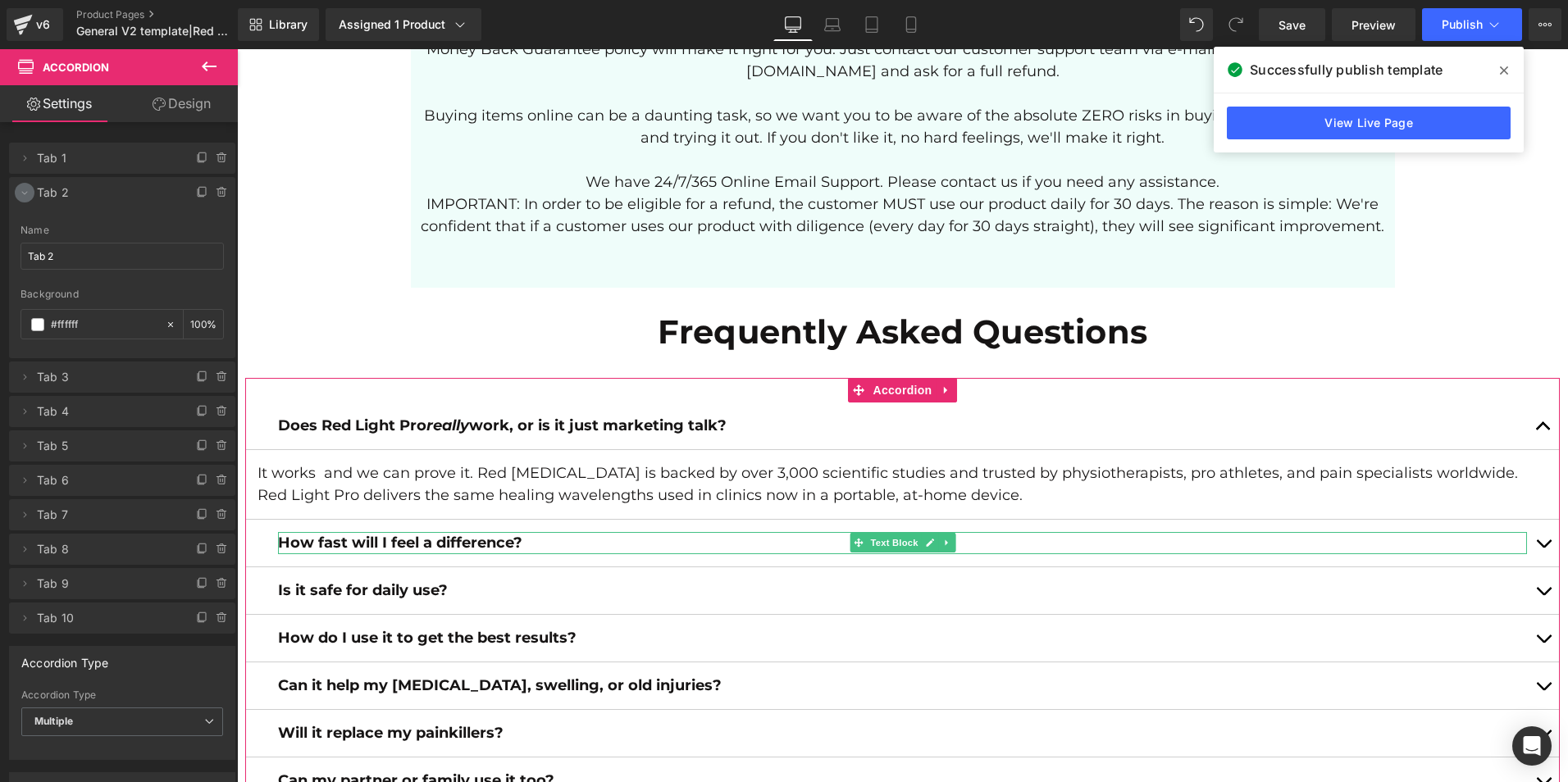
click at [20, 188] on icon at bounding box center [25, 193] width 13 height 13
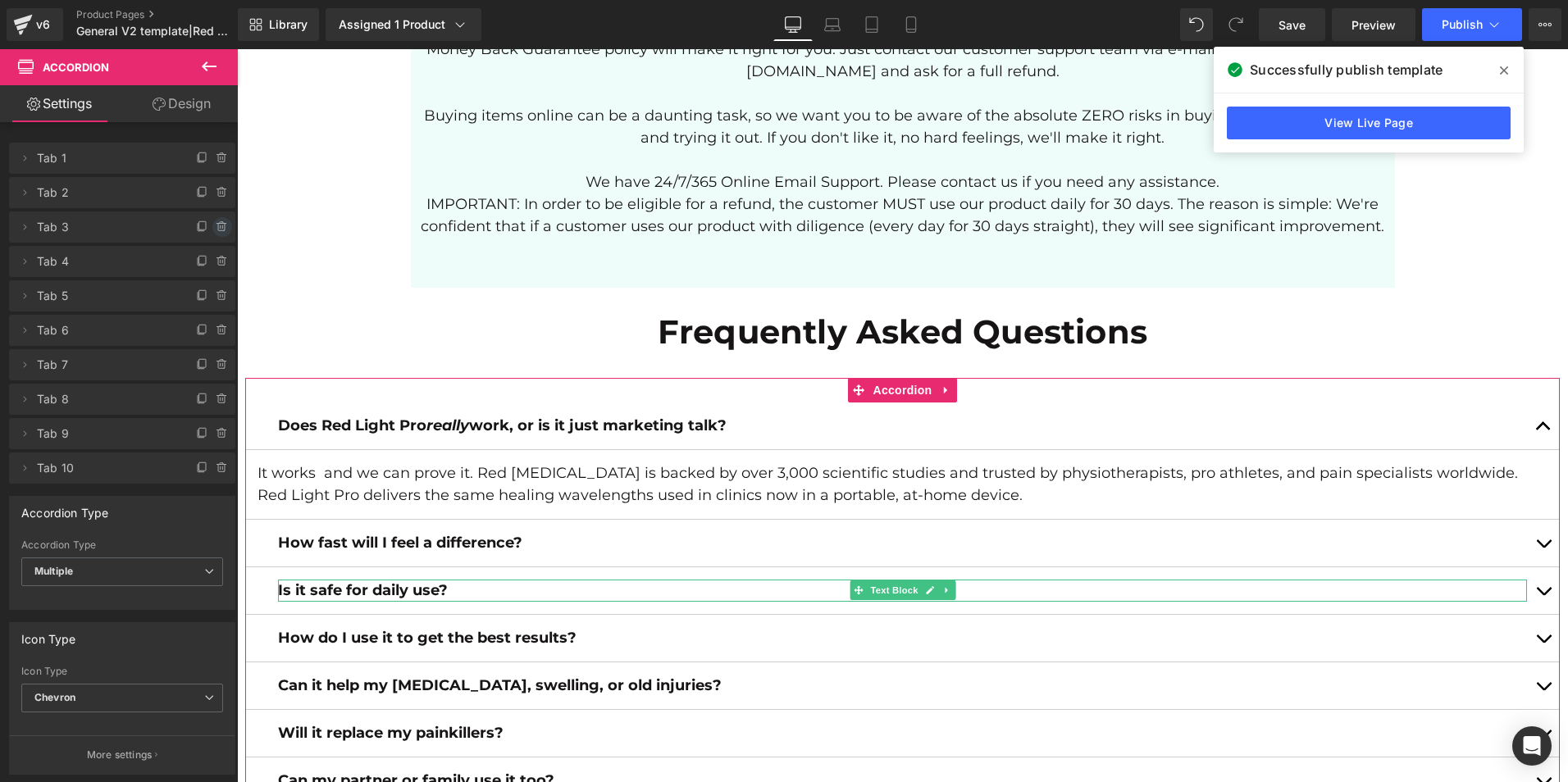
click at [218, 228] on icon at bounding box center [221, 227] width 7 height 8
click at [199, 229] on button "Delete" at bounding box center [204, 228] width 52 height 21
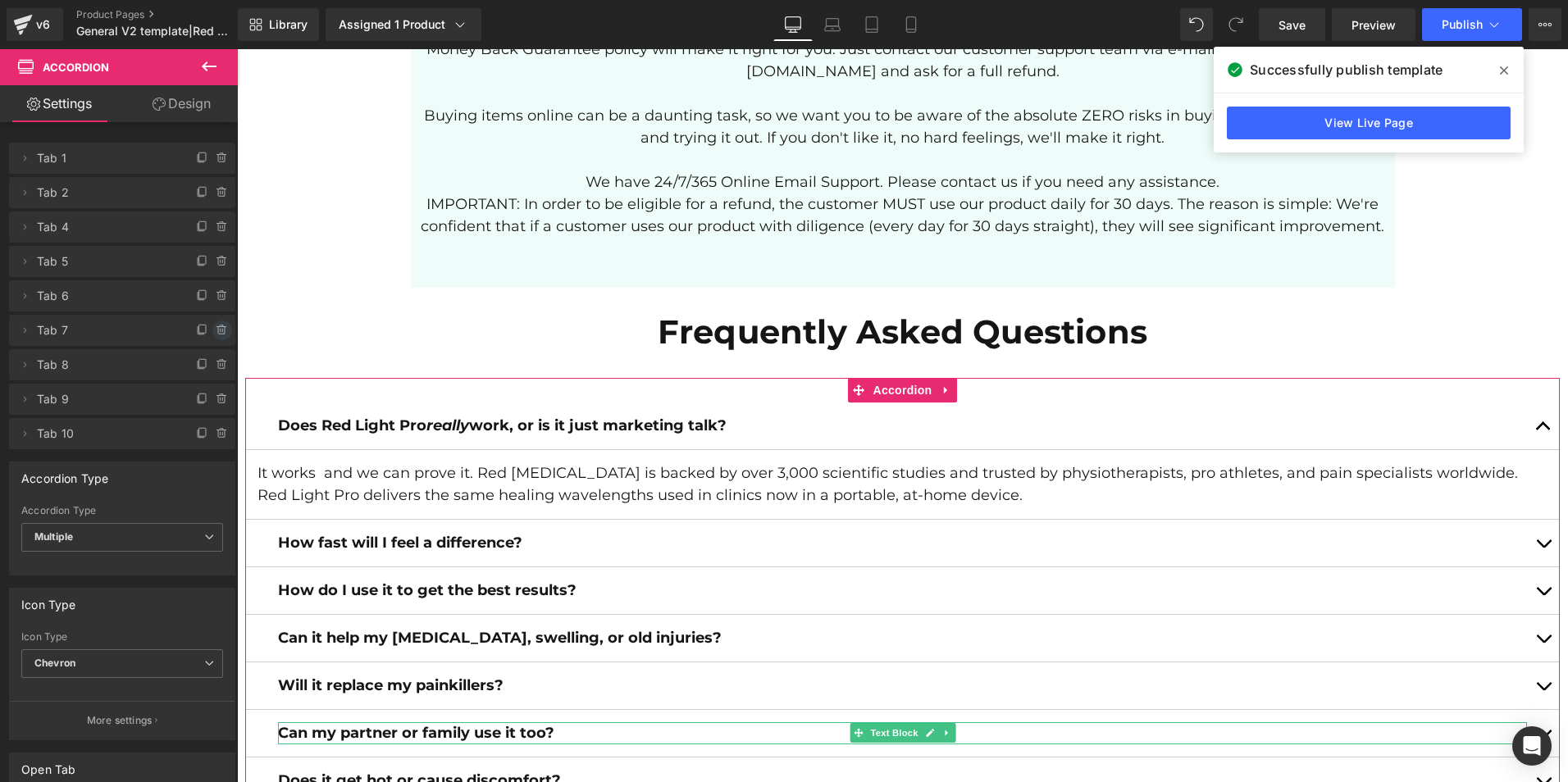
click at [218, 337] on span at bounding box center [223, 331] width 20 height 20
click at [202, 332] on button "Delete" at bounding box center [204, 331] width 52 height 21
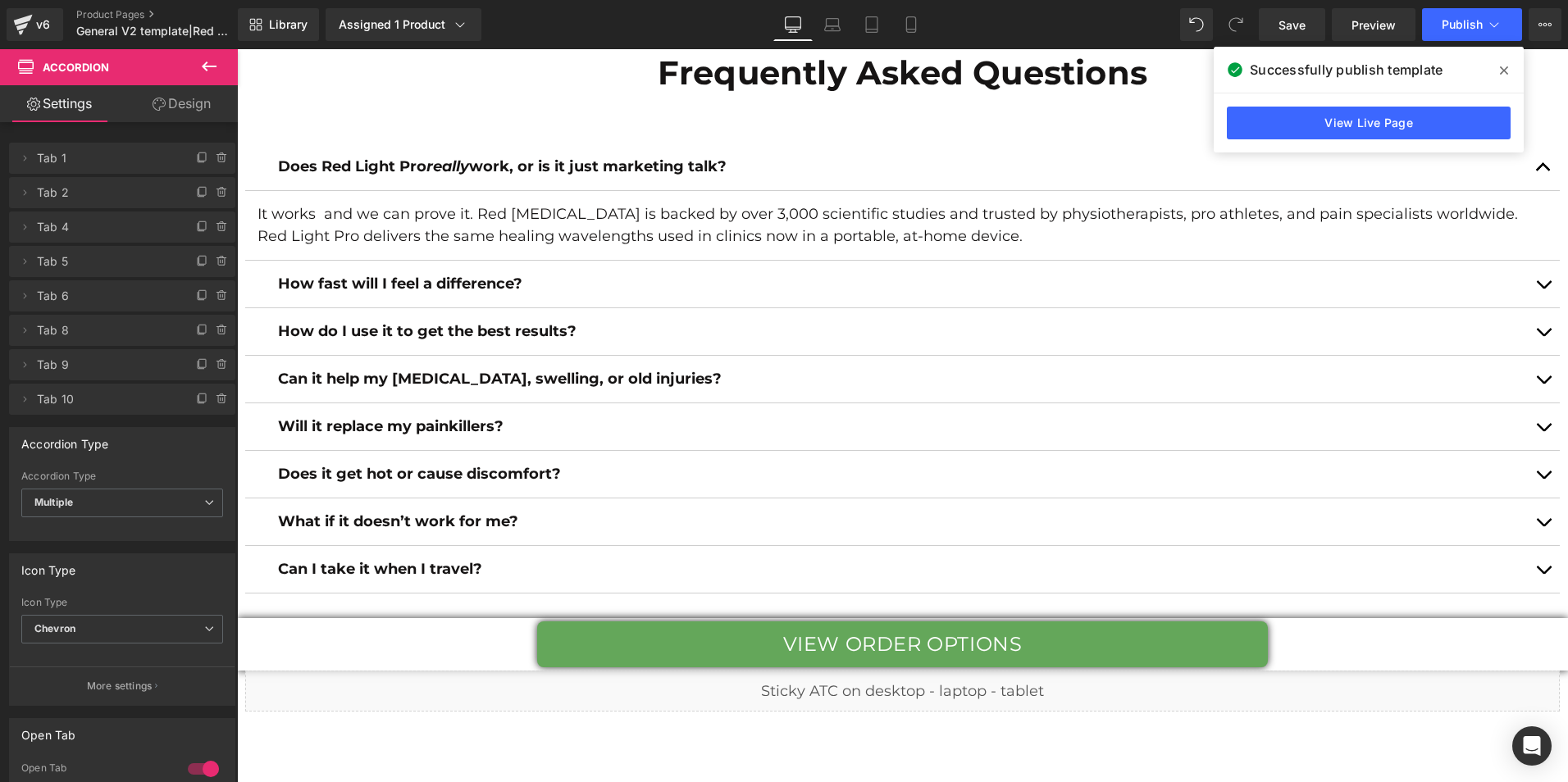
scroll to position [5811, 0]
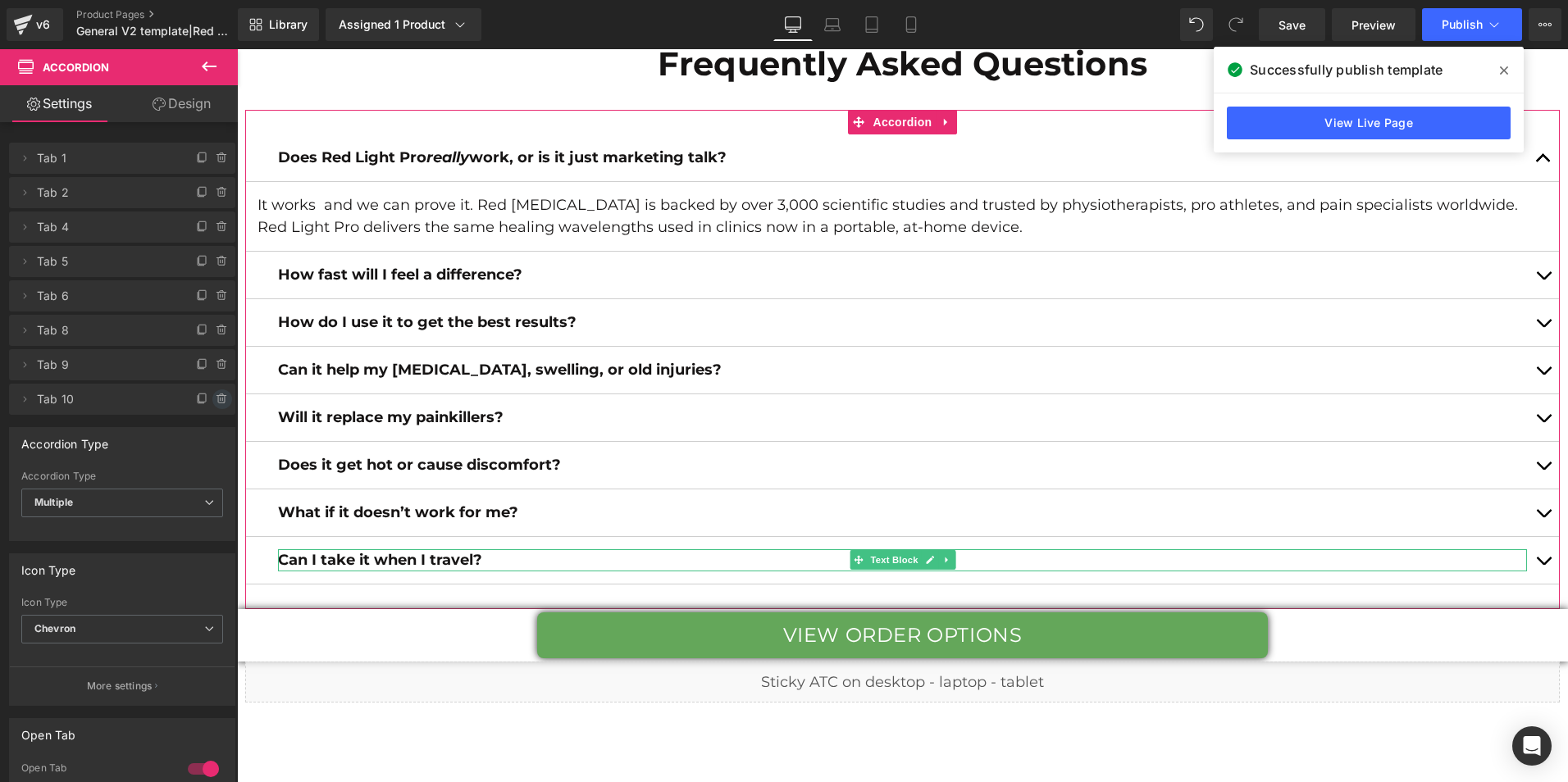
click at [219, 396] on icon at bounding box center [221, 395] width 3 height 2
click at [212, 401] on button "Delete" at bounding box center [204, 399] width 52 height 21
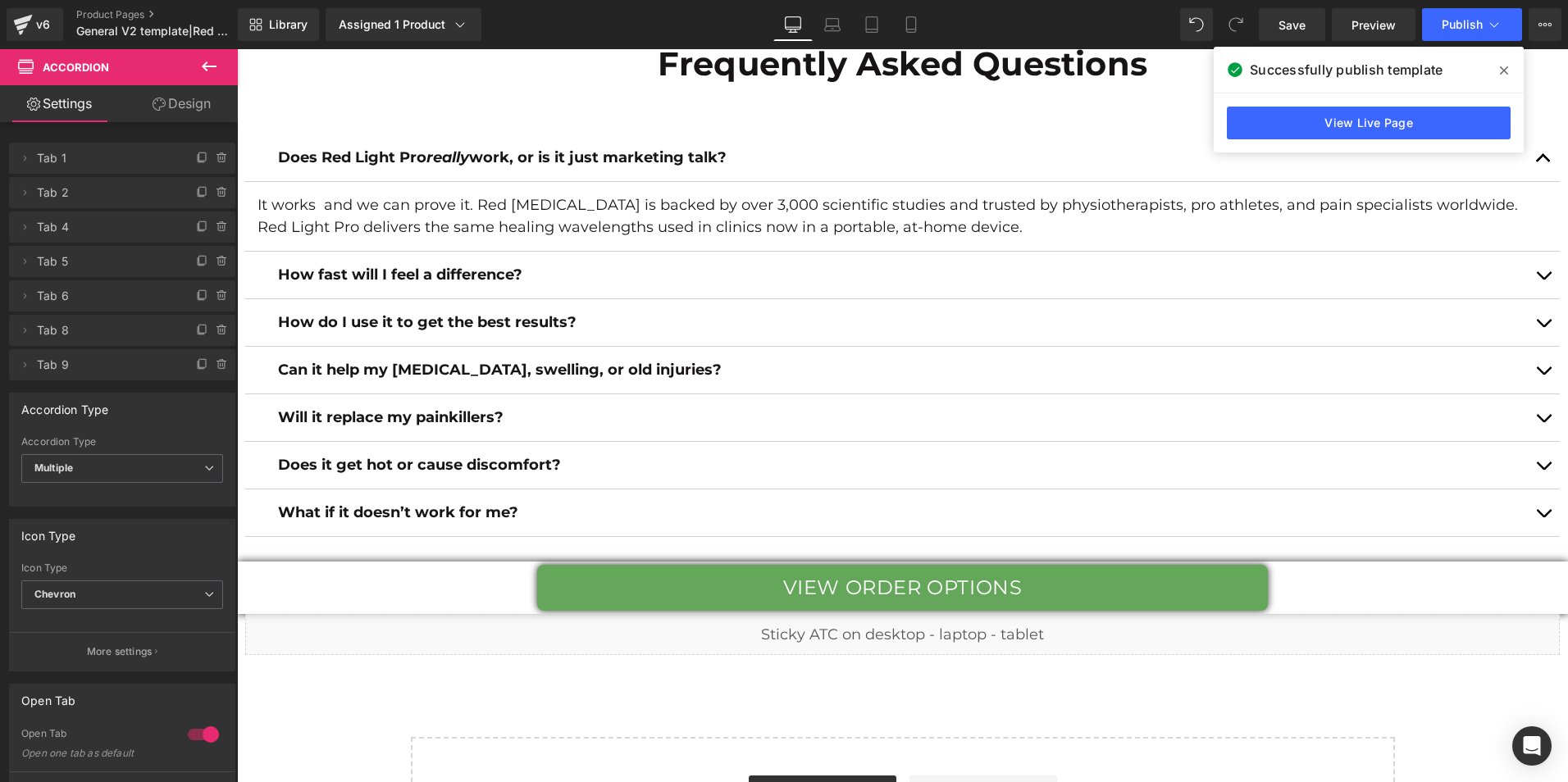
click at [1500, 70] on icon at bounding box center [1504, 70] width 8 height 13
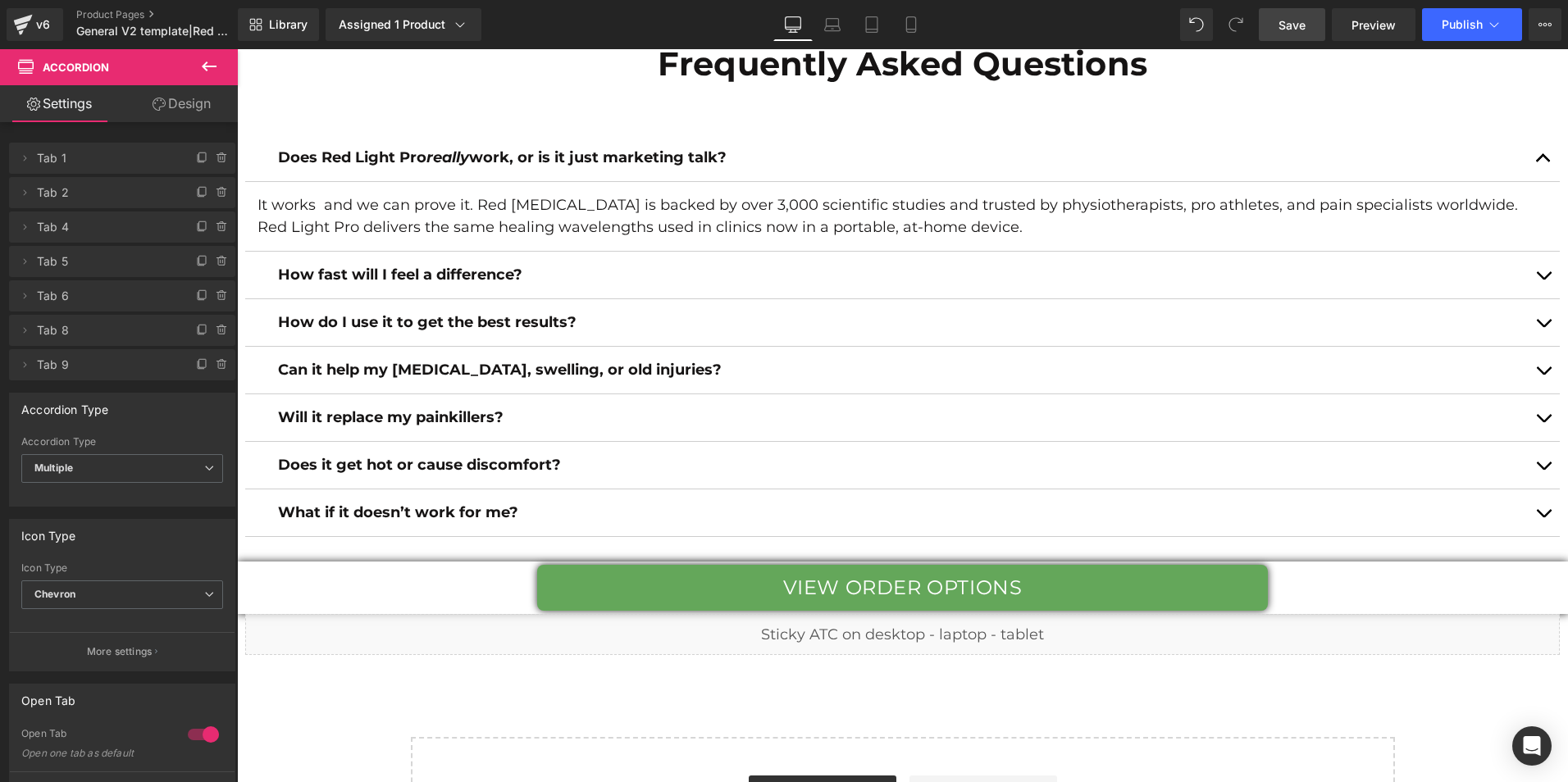
click at [1286, 17] on span "Save" at bounding box center [1292, 25] width 27 height 18
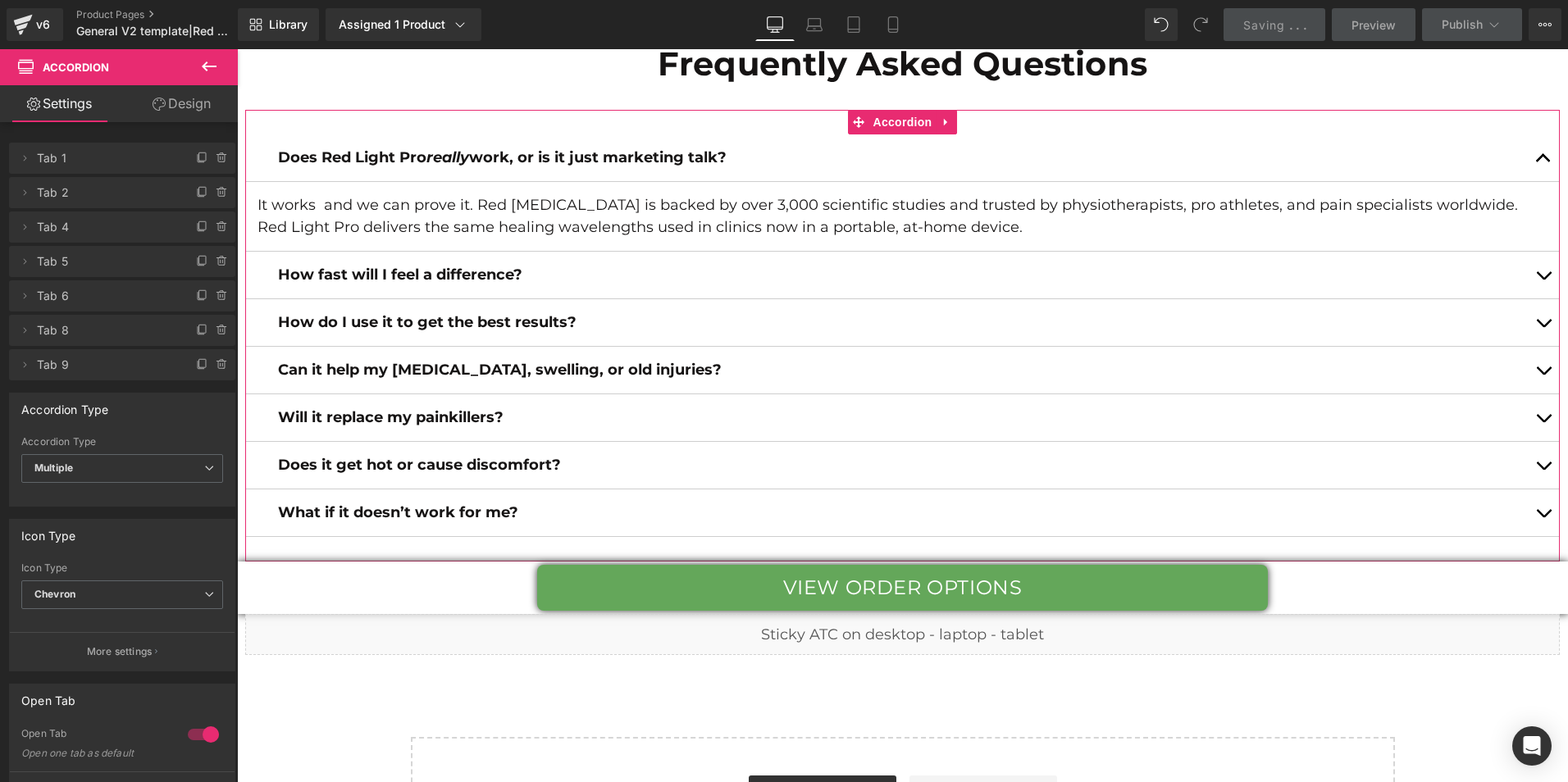
click at [193, 740] on div at bounding box center [203, 734] width 39 height 26
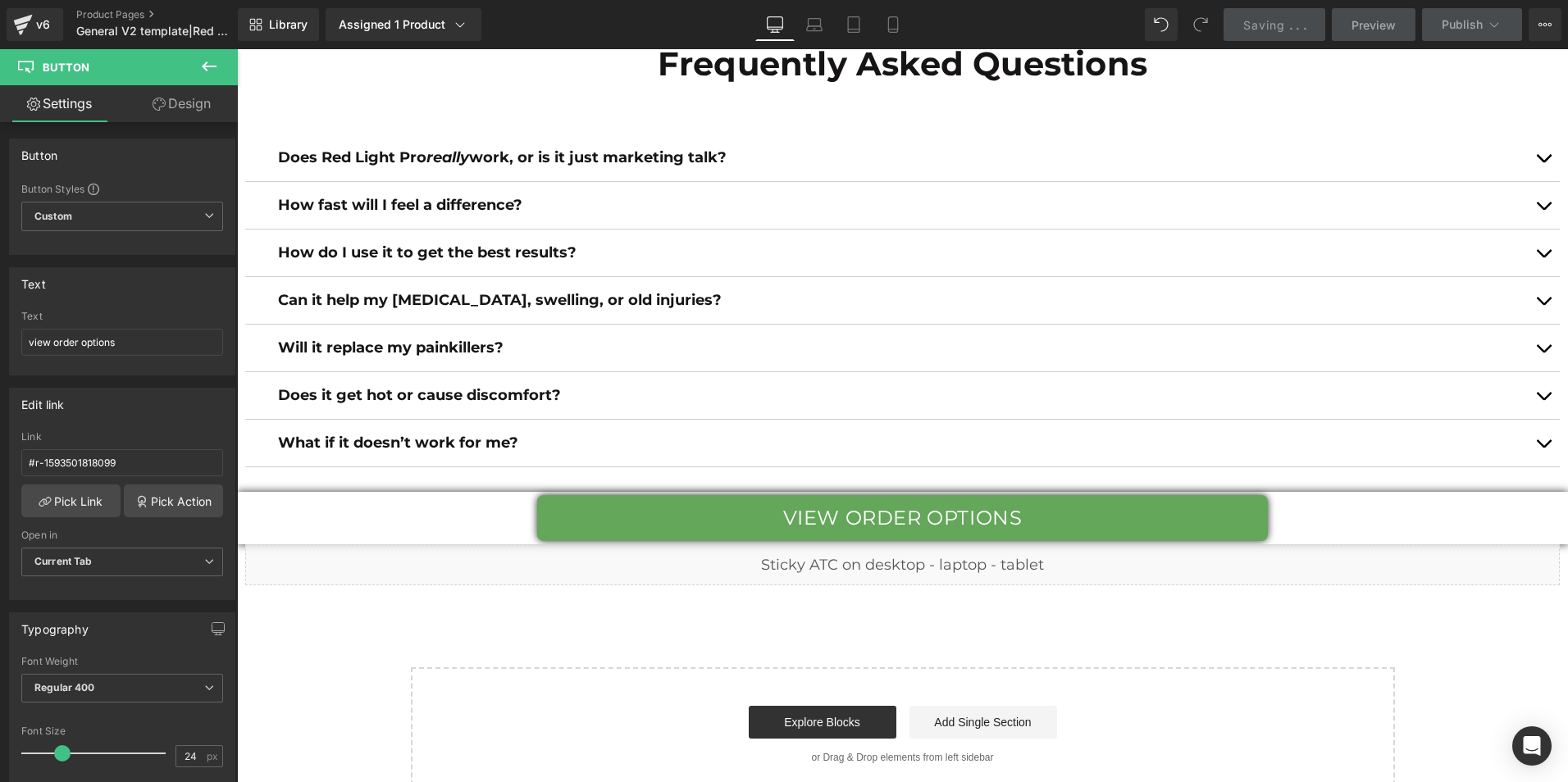
drag, startPoint x: 410, startPoint y: 497, endPoint x: 405, endPoint y: 585, distance: 88.1
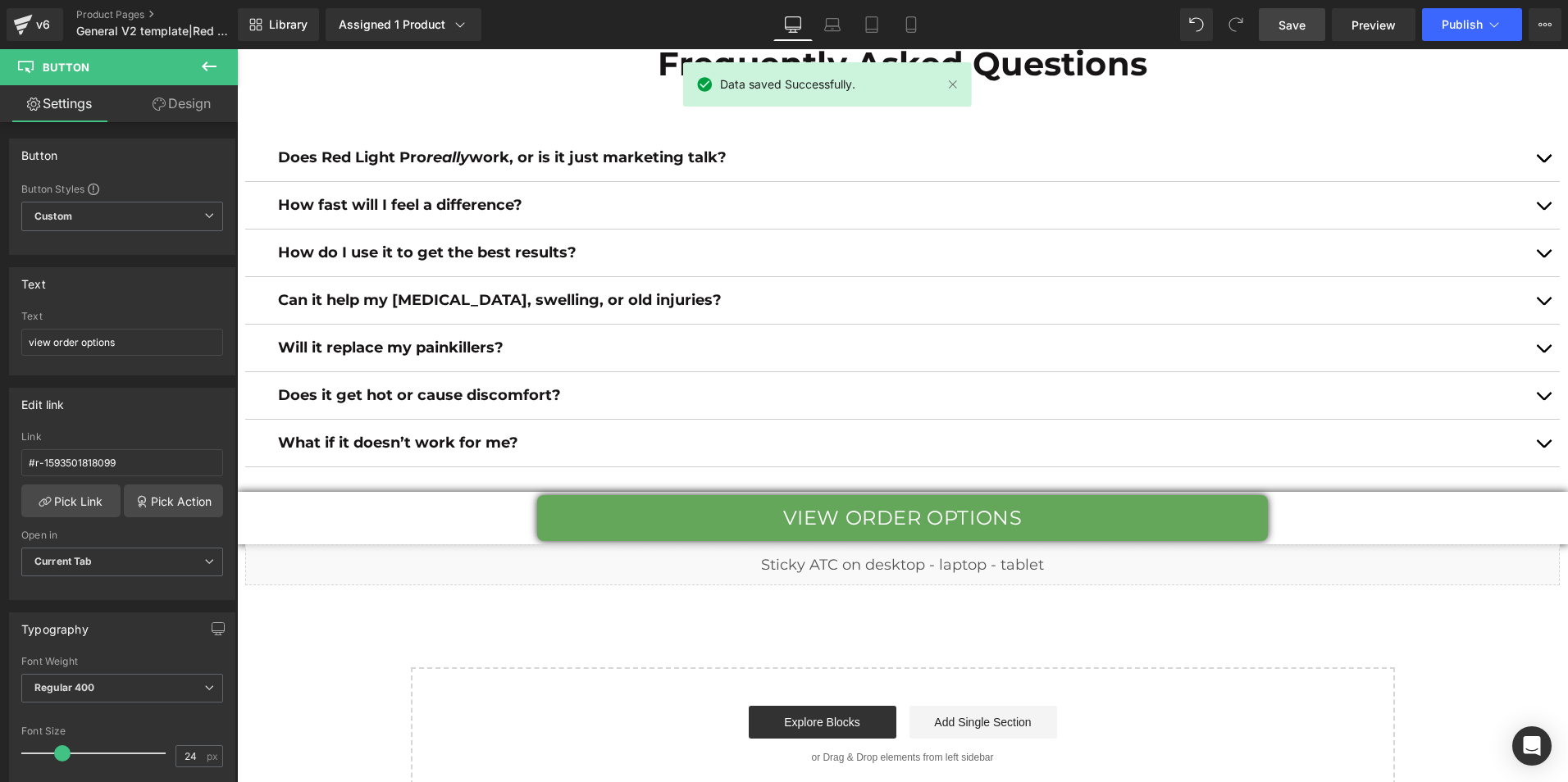
click at [207, 72] on icon at bounding box center [209, 67] width 20 height 20
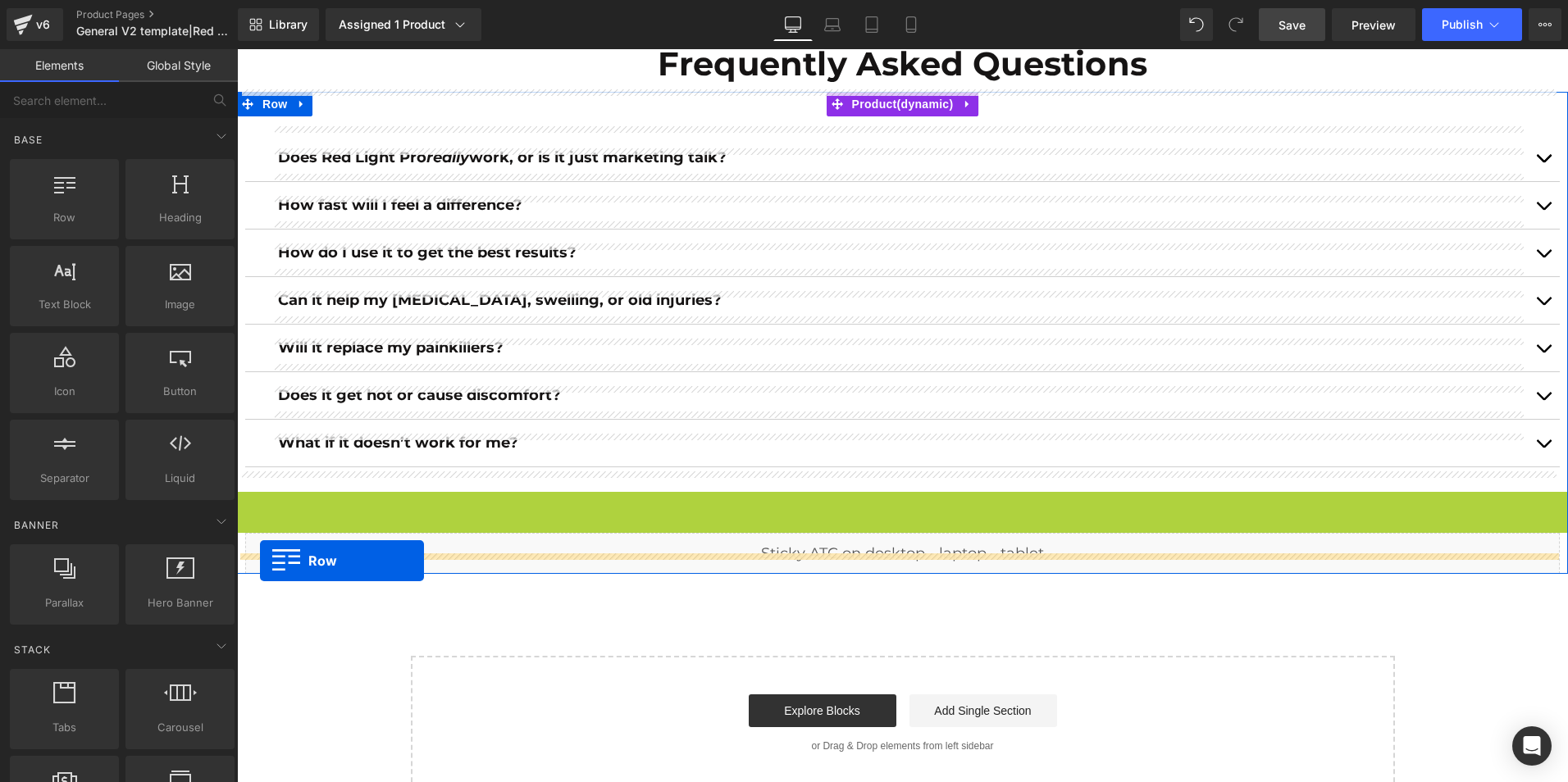
drag, startPoint x: 240, startPoint y: 488, endPoint x: 260, endPoint y: 561, distance: 75.7
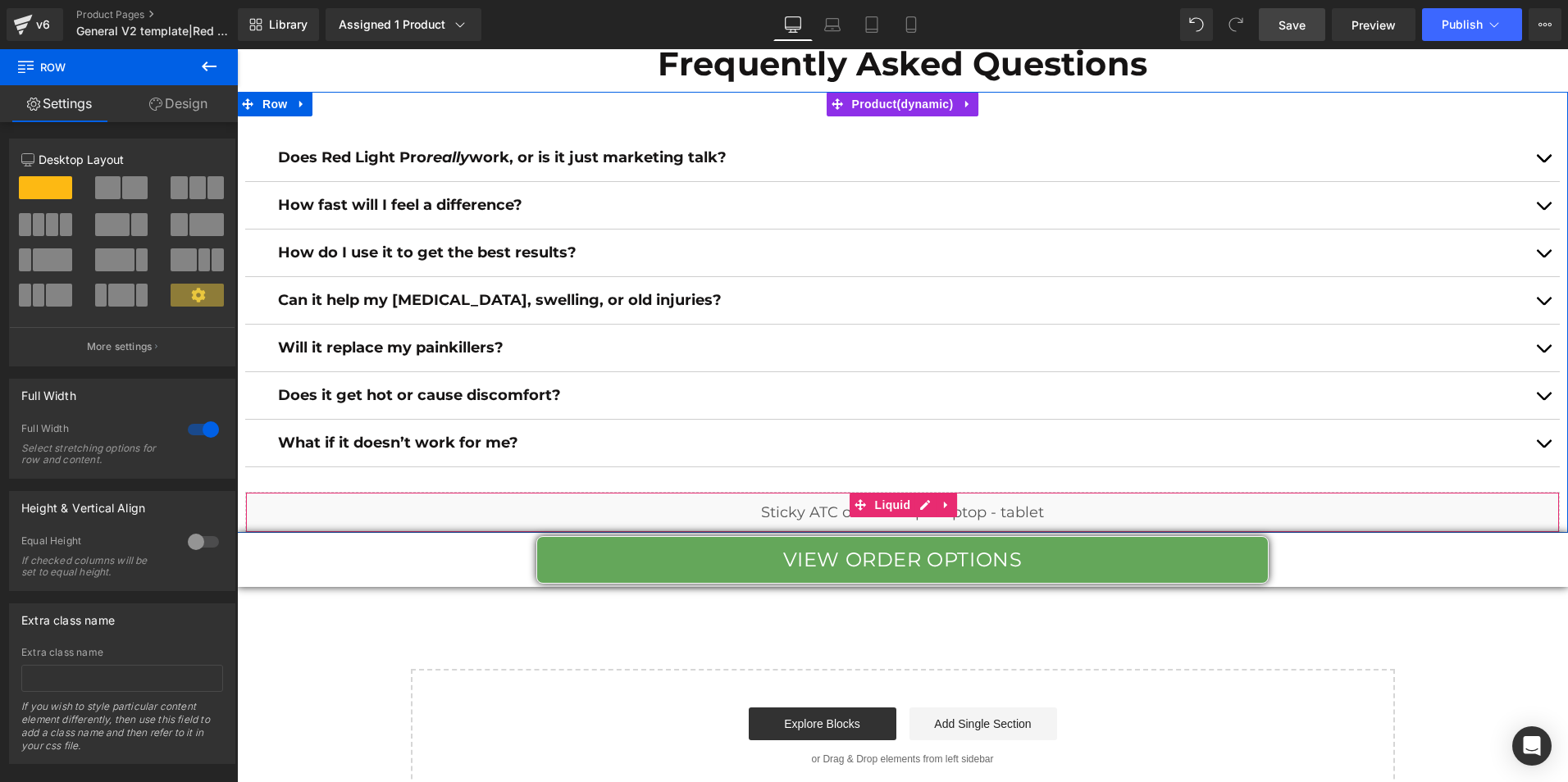
click at [269, 492] on div "Liquid" at bounding box center [903, 512] width 1315 height 41
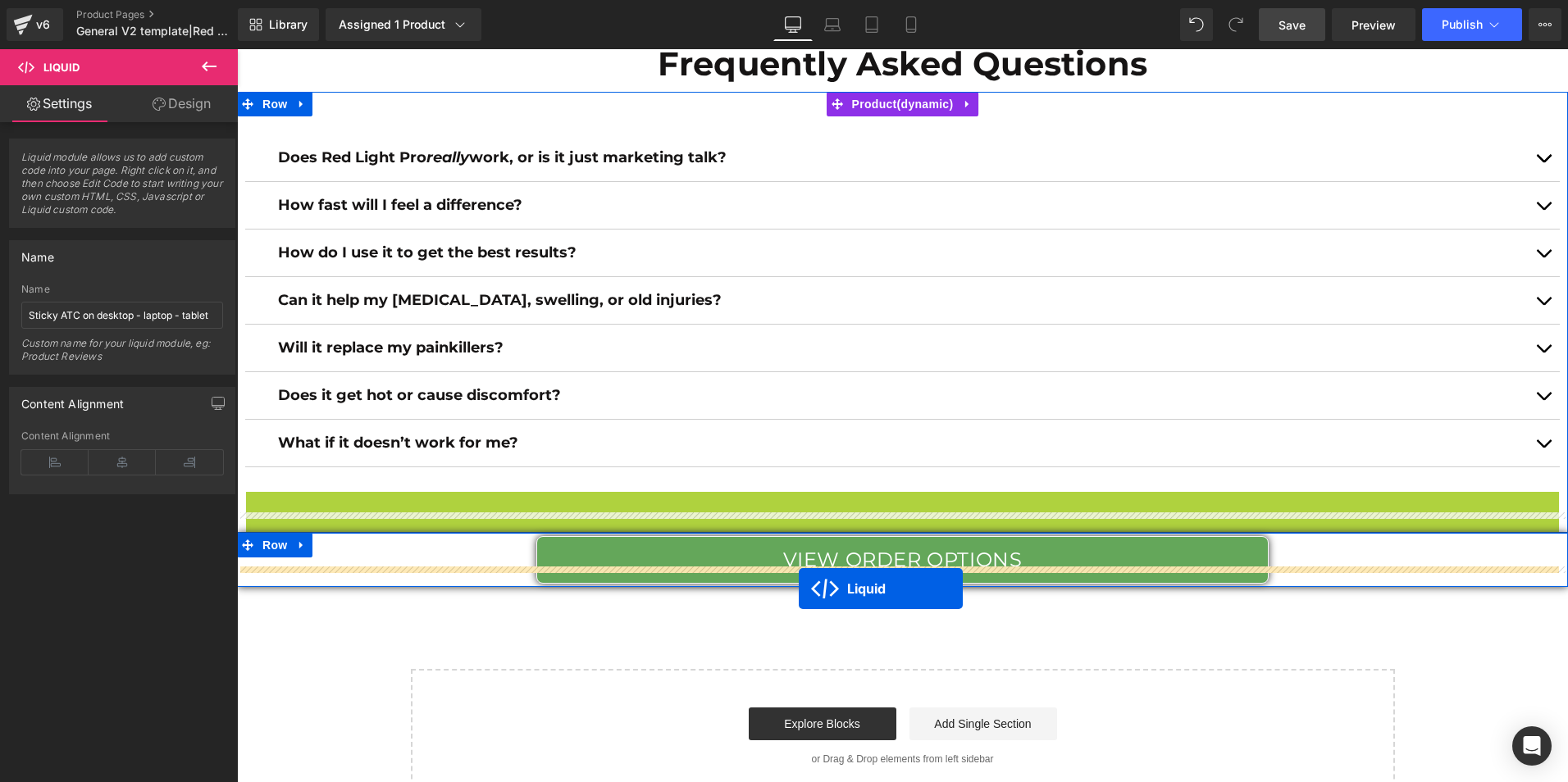
drag, startPoint x: 857, startPoint y: 480, endPoint x: 799, endPoint y: 589, distance: 123.5
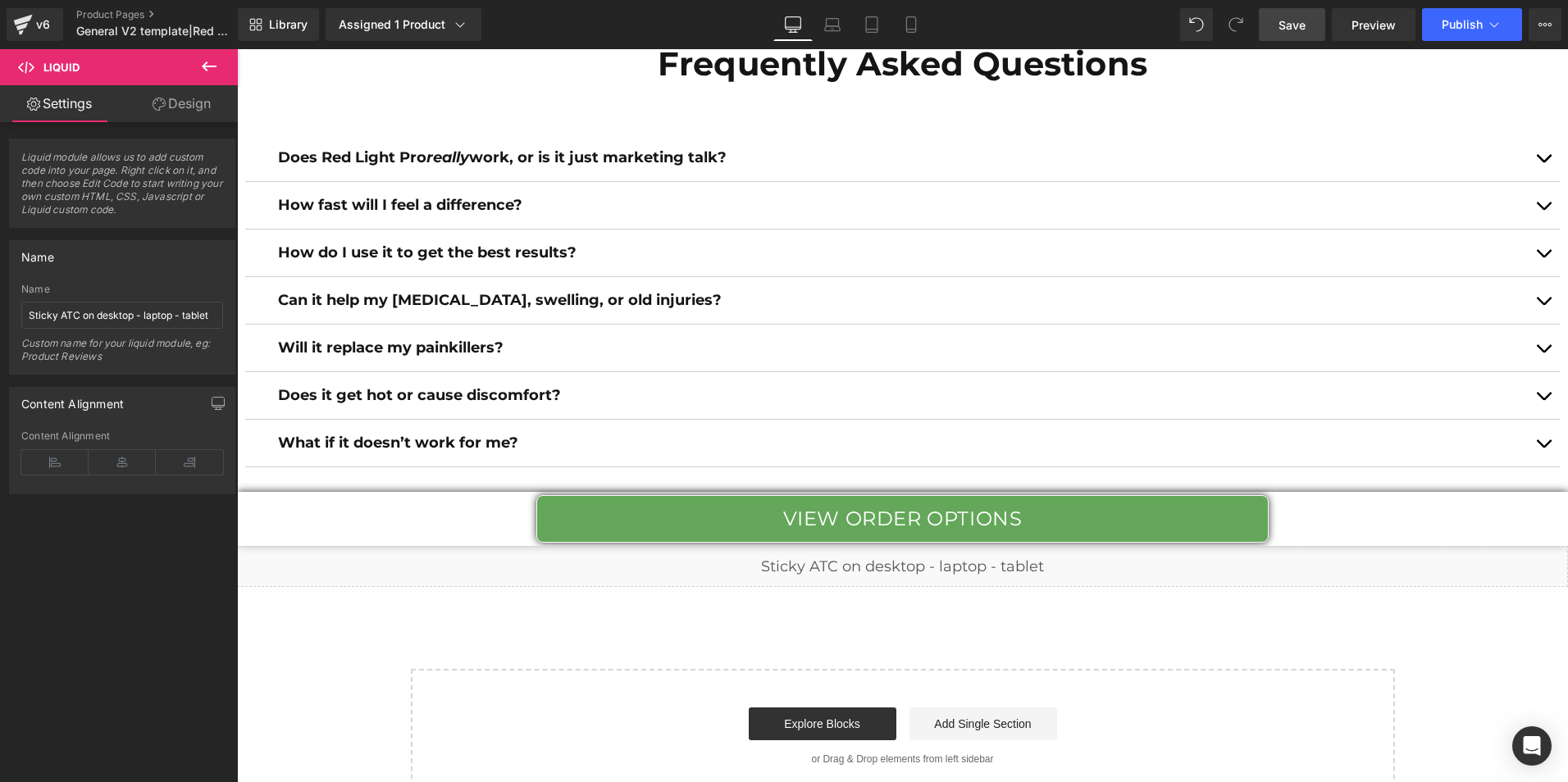
click at [1306, 26] on span "Save" at bounding box center [1292, 25] width 27 height 18
click at [212, 60] on icon at bounding box center [209, 67] width 20 height 20
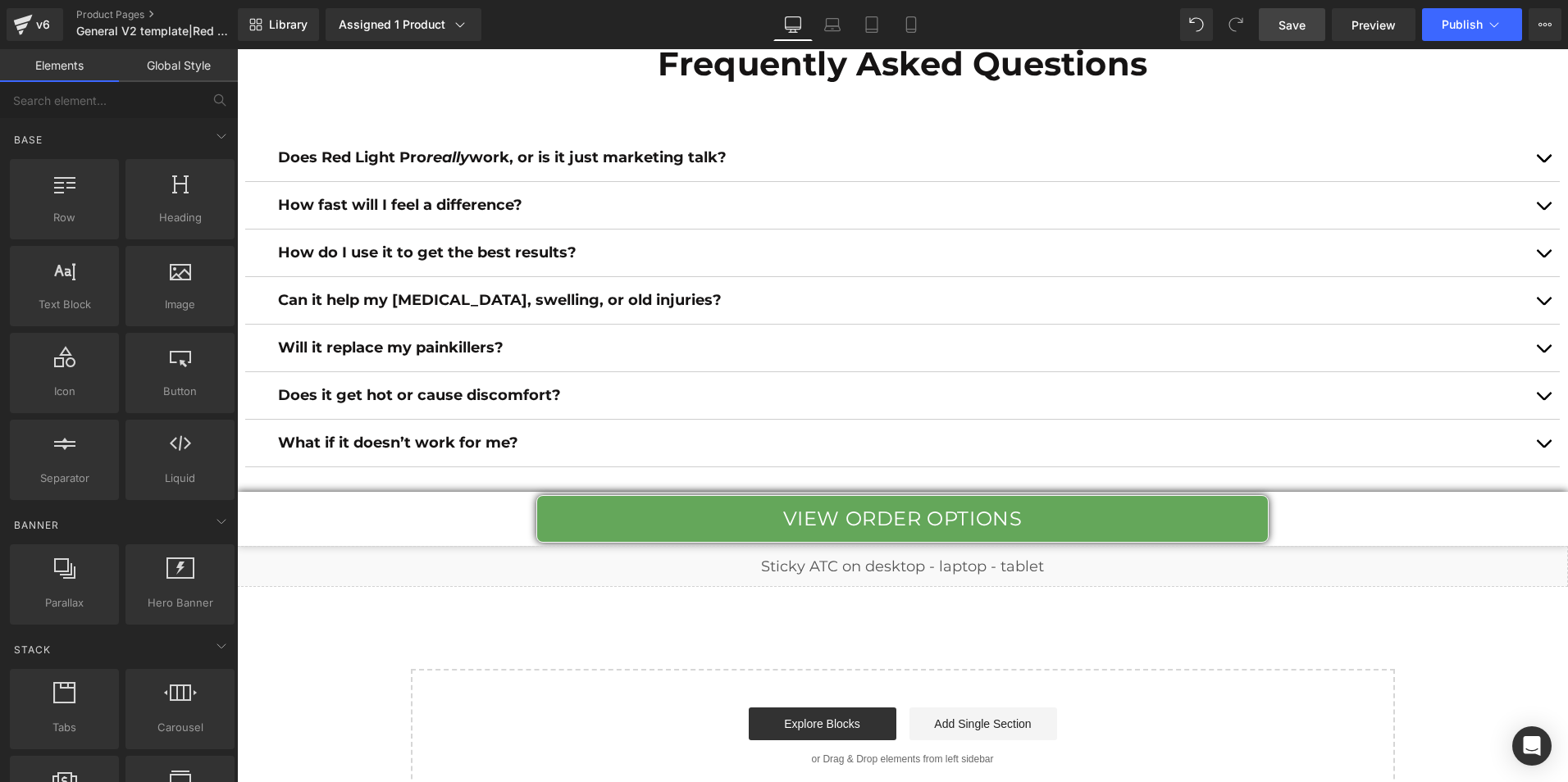
click at [1298, 19] on span "Save" at bounding box center [1292, 25] width 27 height 18
click at [1446, 21] on span "Publish" at bounding box center [1462, 25] width 41 height 13
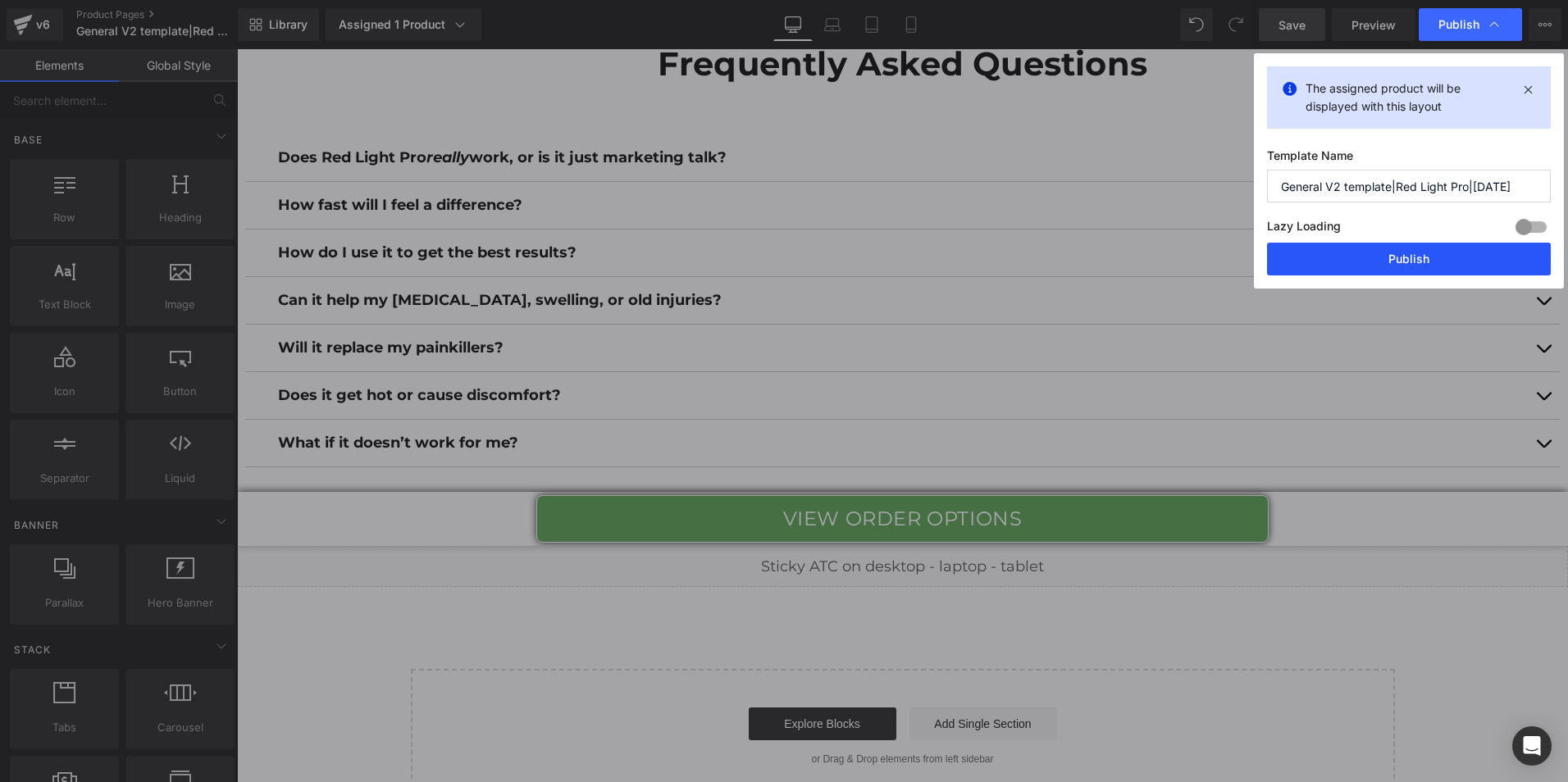
drag, startPoint x: 1367, startPoint y: 258, endPoint x: 1254, endPoint y: 214, distance: 121.3
click at [1367, 258] on button "Publish" at bounding box center [1409, 259] width 284 height 33
